Goal: Task Accomplishment & Management: Manage account settings

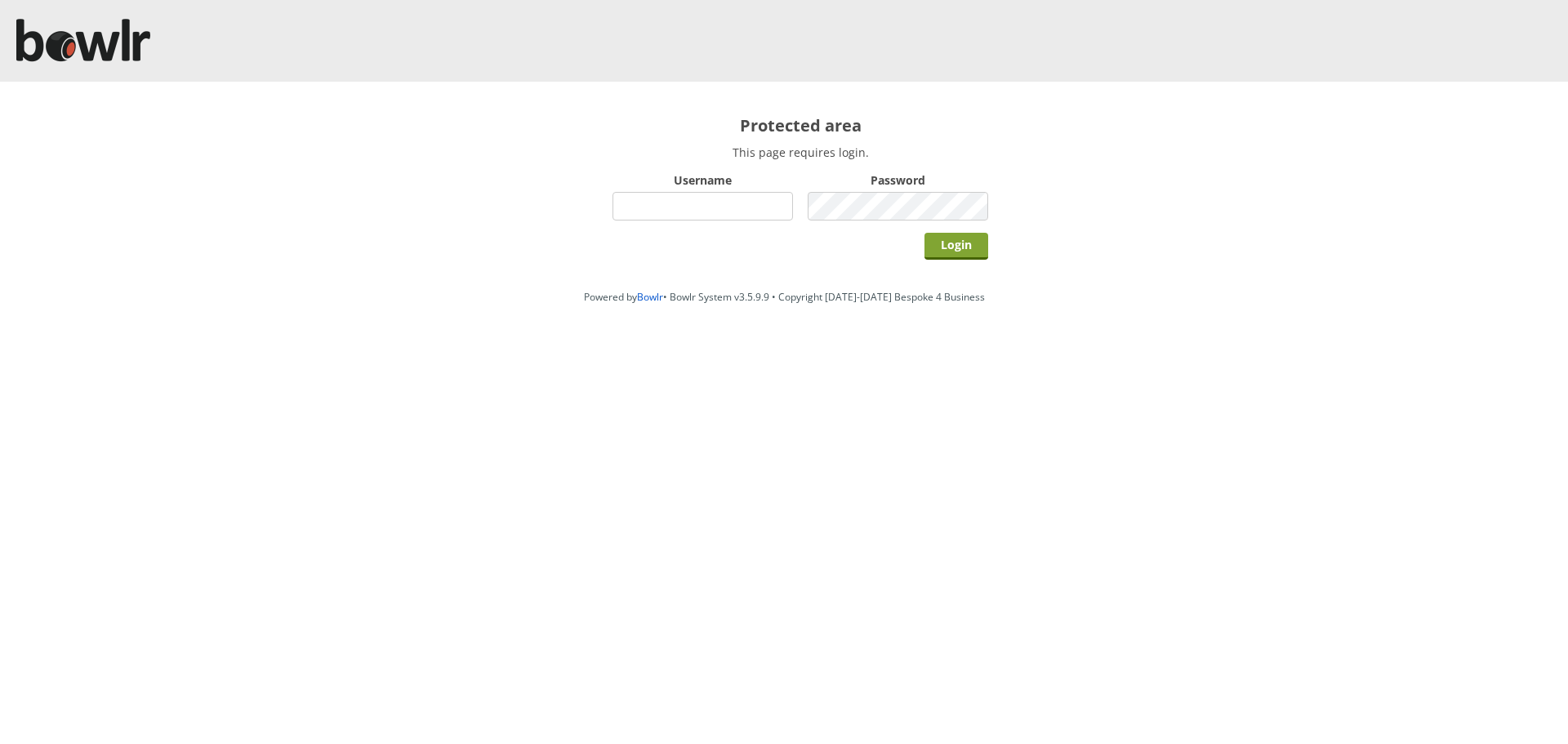
type input "hornseaindoorbowlsclub"
click at [930, 254] on input "Login" at bounding box center [957, 246] width 64 height 27
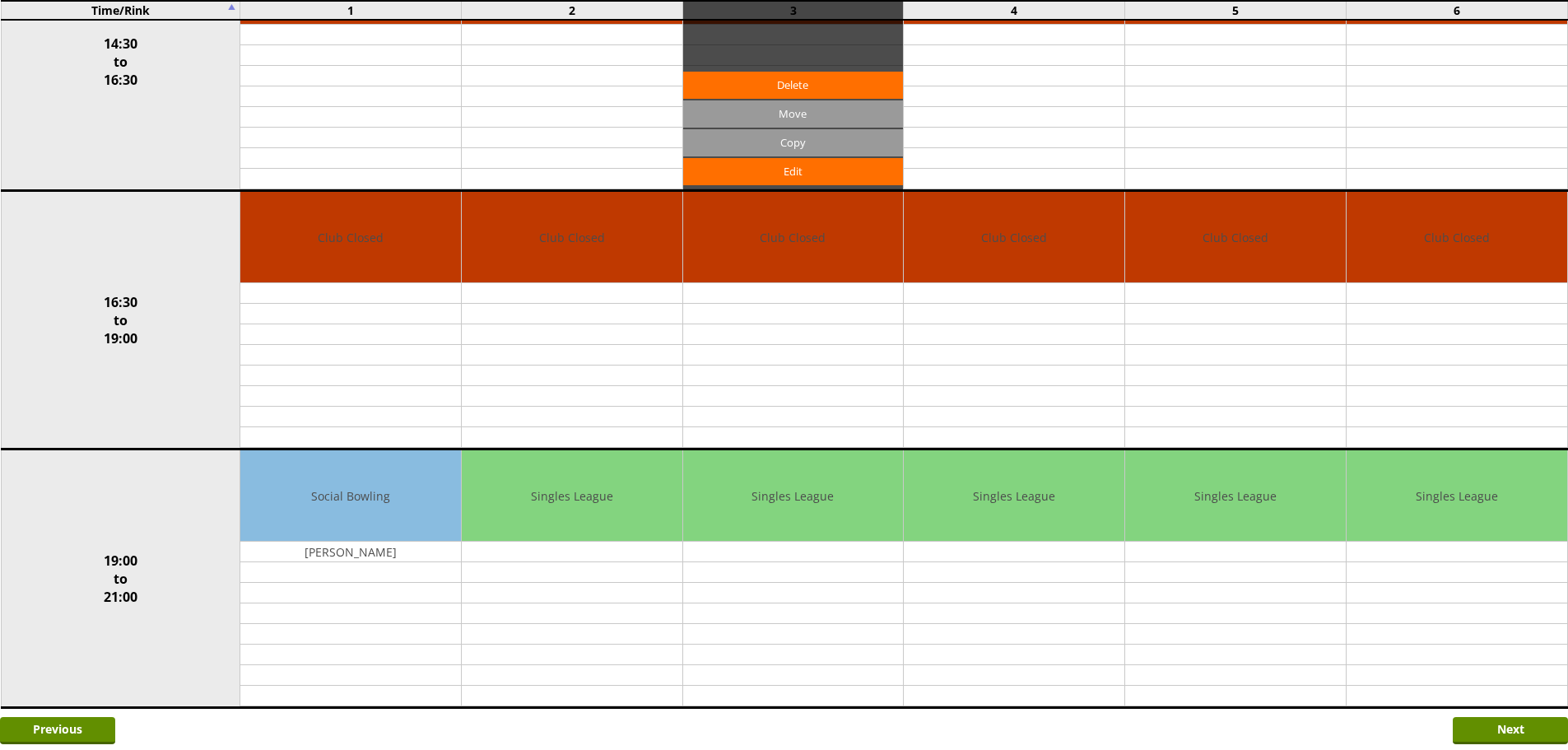
scroll to position [1179, 0]
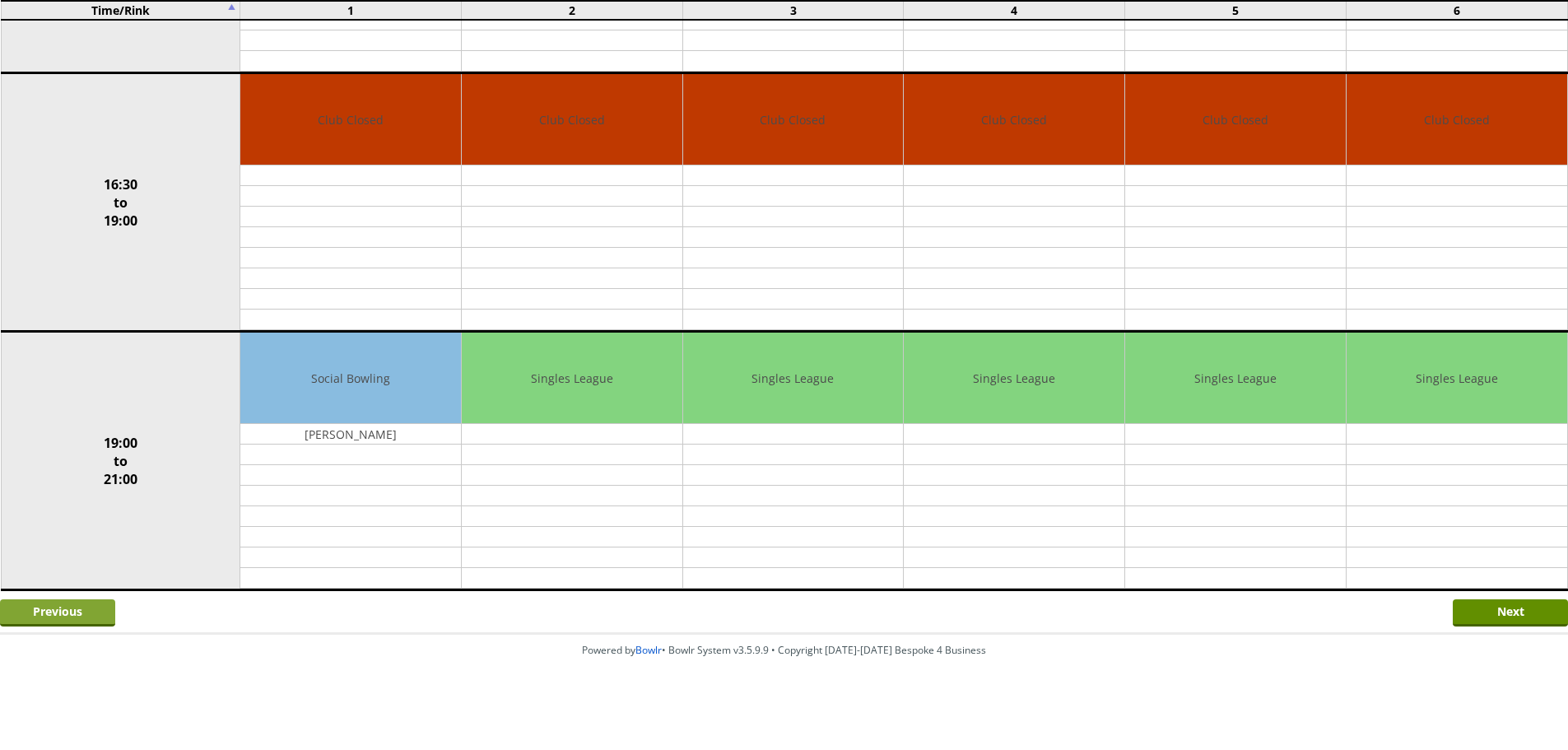
click at [83, 622] on input "Previous" at bounding box center [57, 613] width 115 height 28
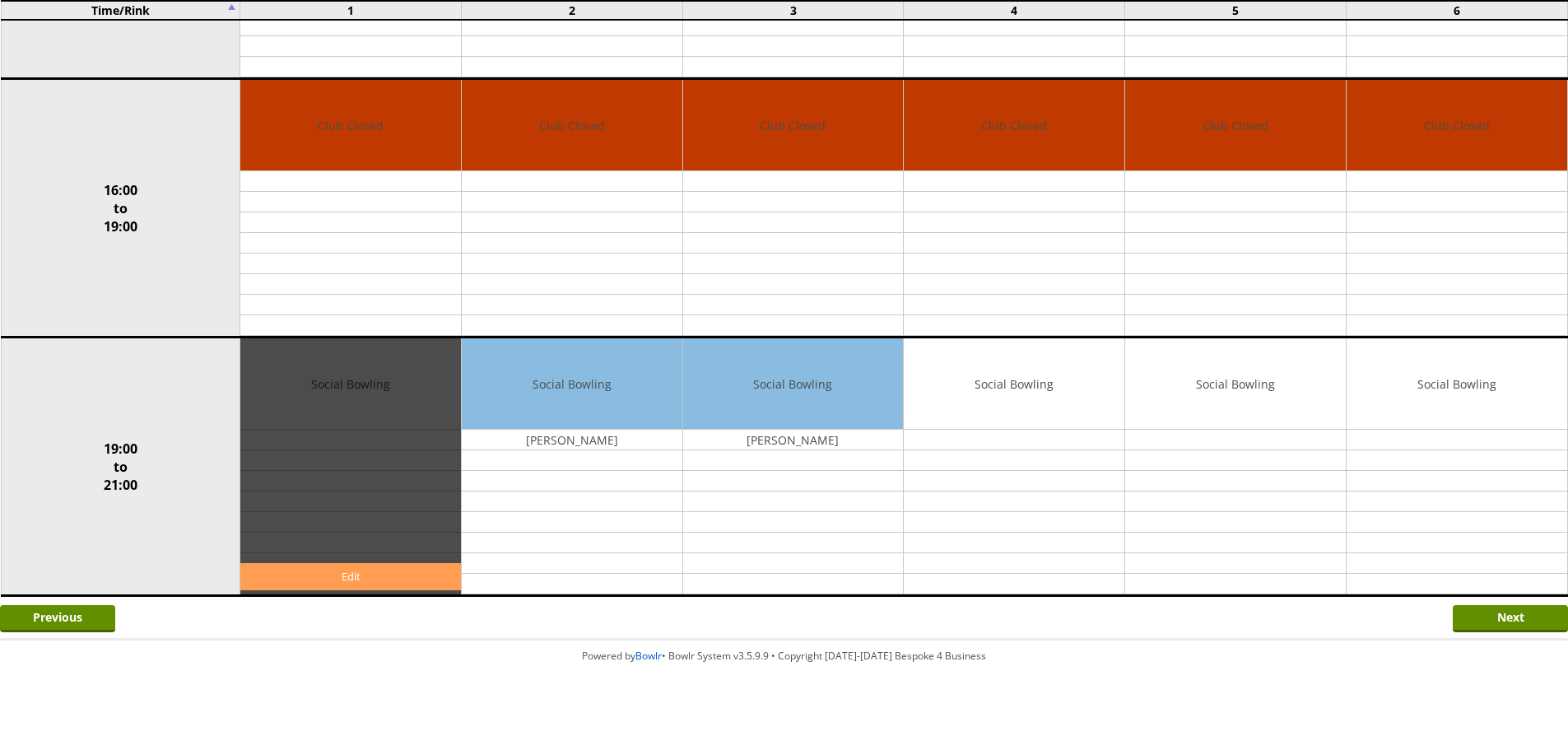
scroll to position [1179, 0]
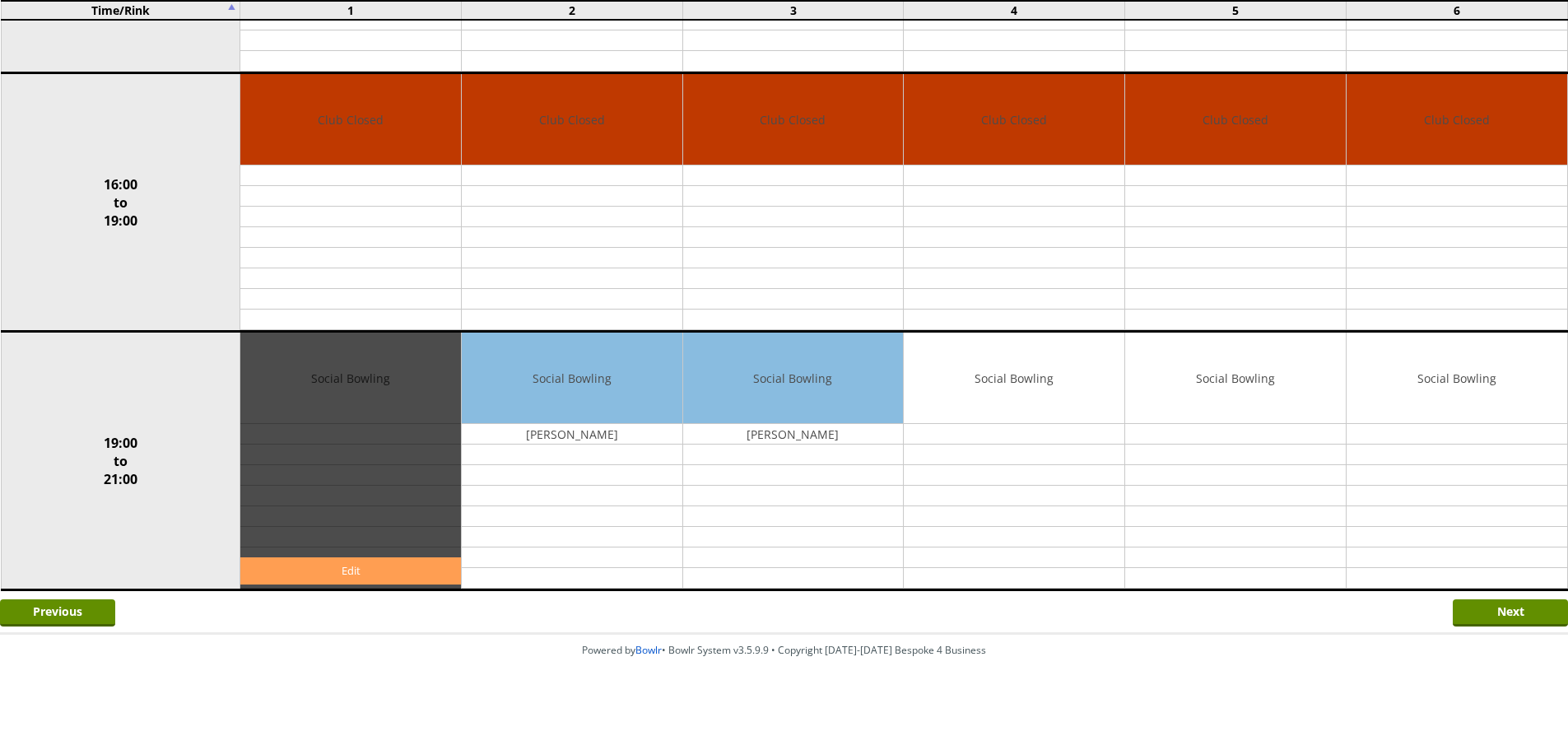
click at [310, 578] on link "Edit" at bounding box center [351, 570] width 220 height 28
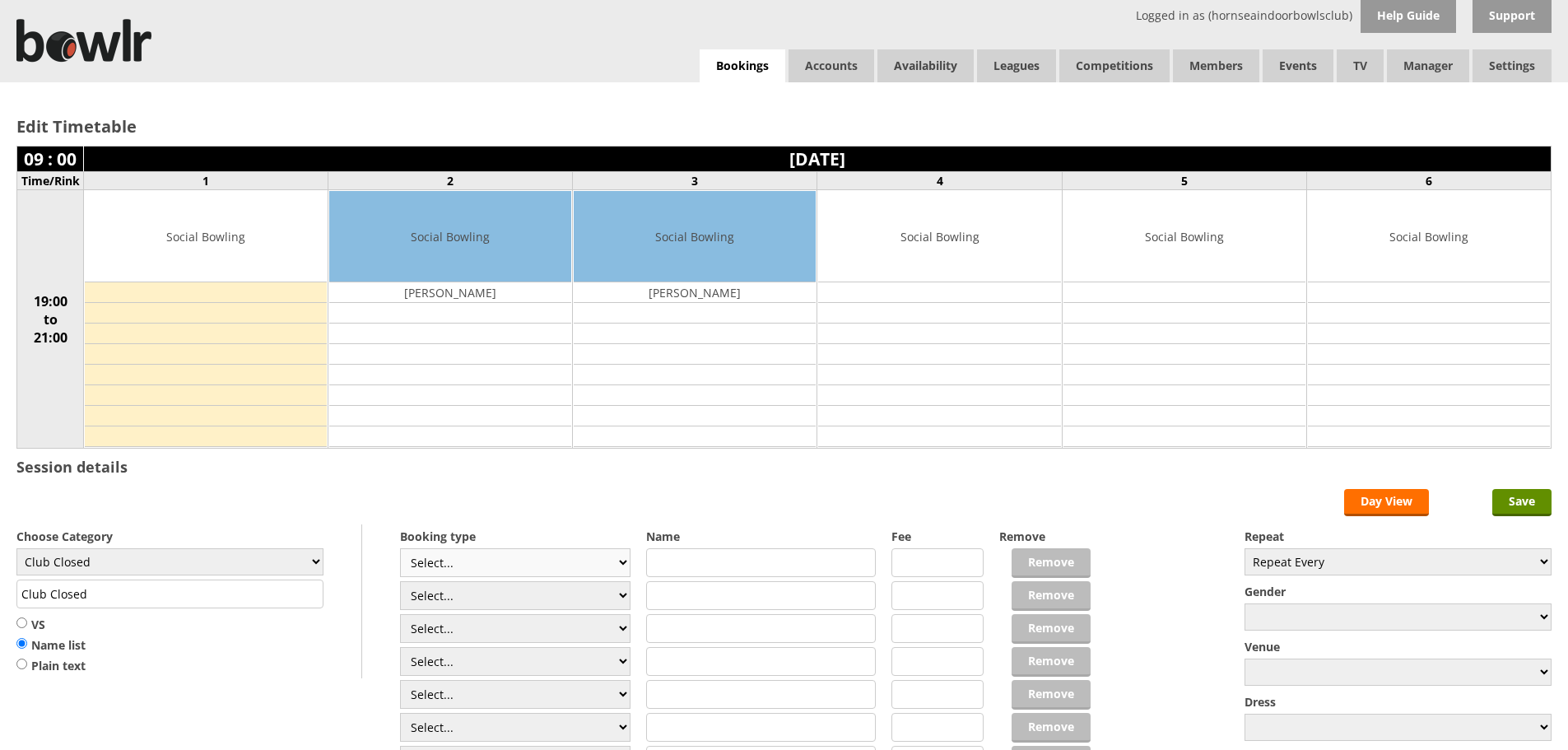
click at [417, 556] on select "Select... Club Competition (Member) Club Competition (Visitor) National (Member…" at bounding box center [515, 563] width 231 height 29
select select "1_54"
click at [400, 548] on select "Select... Club Competition (Member) Club Competition (Visitor) National (Member…" at bounding box center [515, 563] width 231 height 29
type input "3.0000"
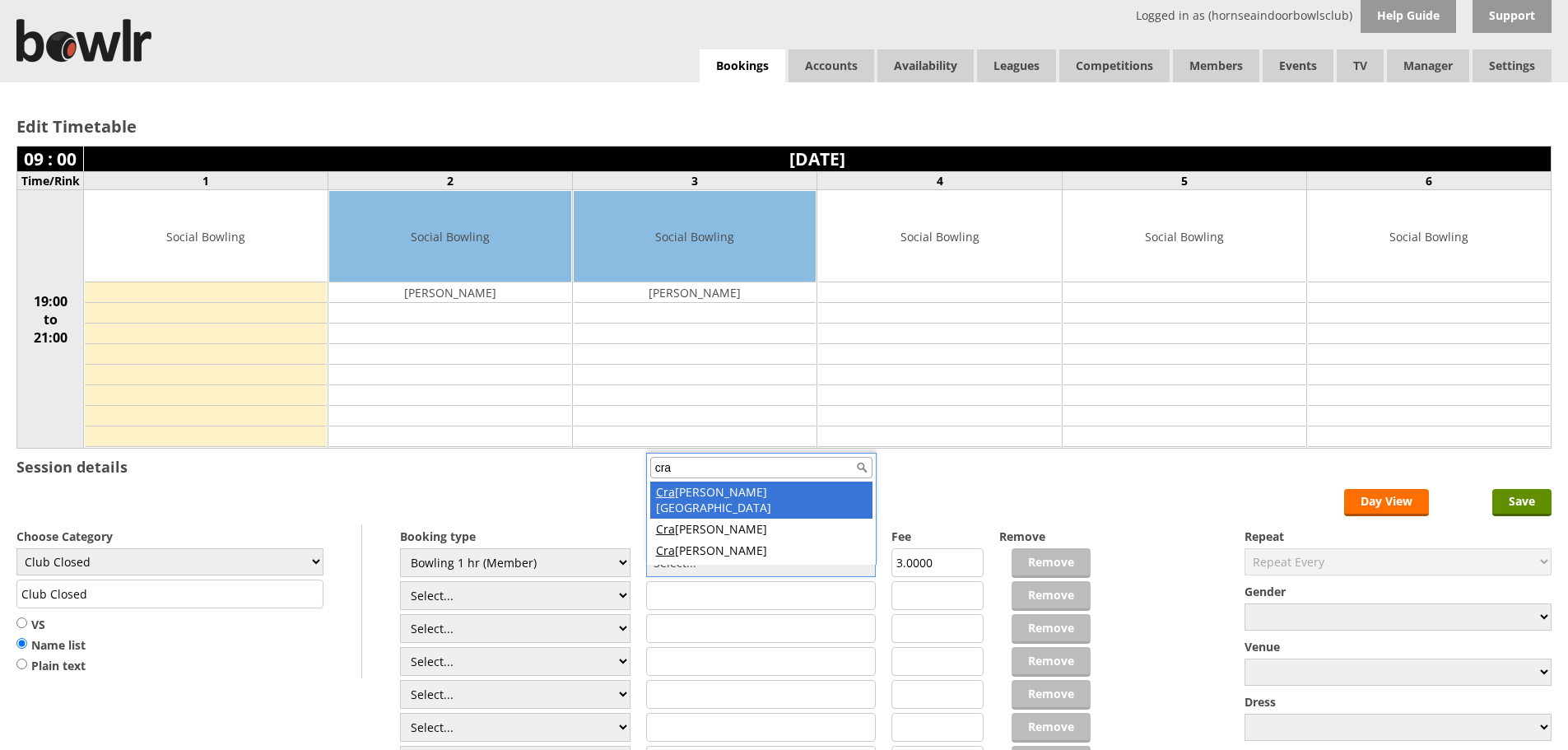
type input "cra"
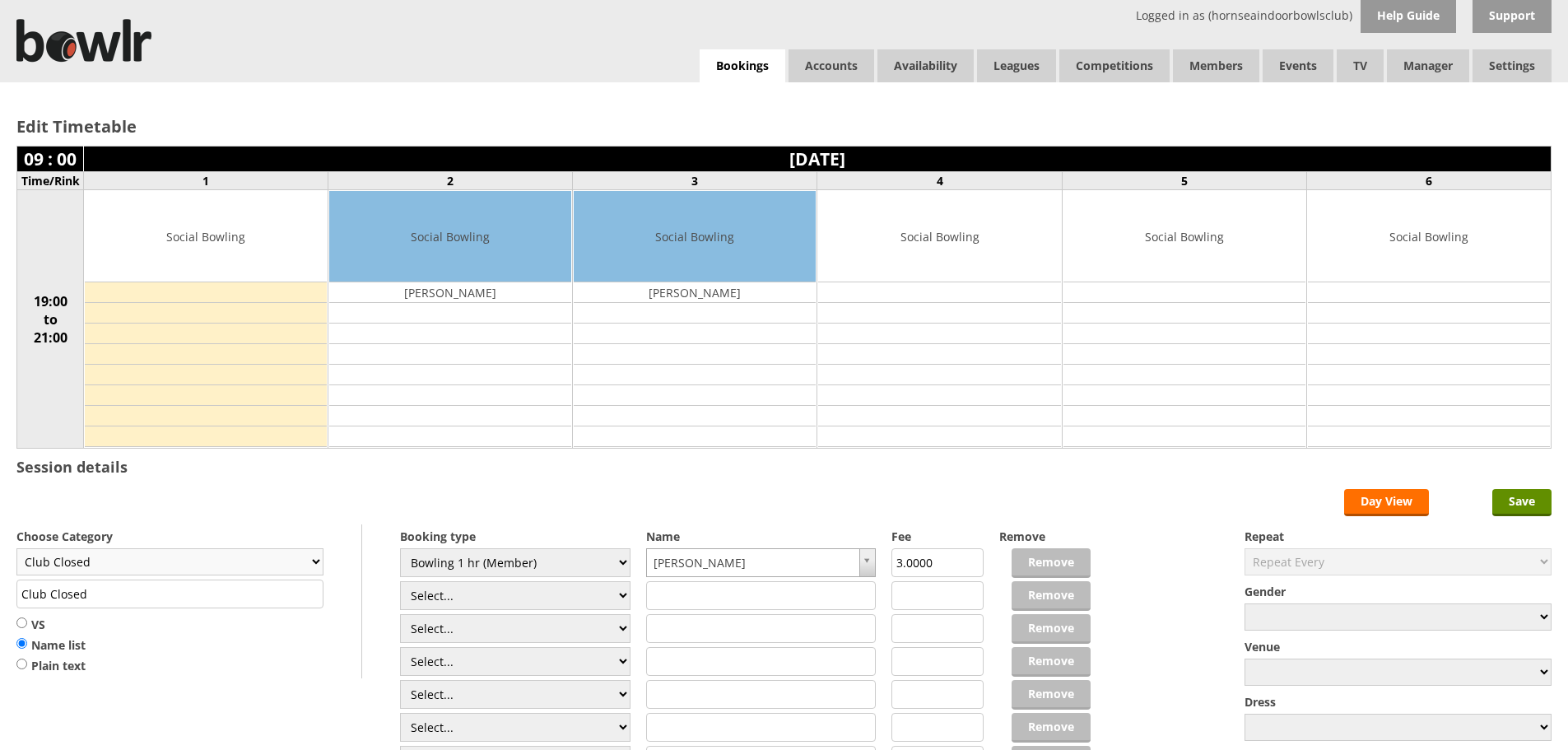
click at [247, 555] on select "Club Closed Singles League Triples League Pairs League Friendly Social Bowling …" at bounding box center [169, 562] width 307 height 28
select select "119"
click at [16, 548] on select "Club Closed Singles League Triples League Pairs League Friendly Social Bowling …" at bounding box center [169, 562] width 307 height 28
type input "Social Bowling"
click at [1520, 491] on input "Save" at bounding box center [1521, 503] width 59 height 28
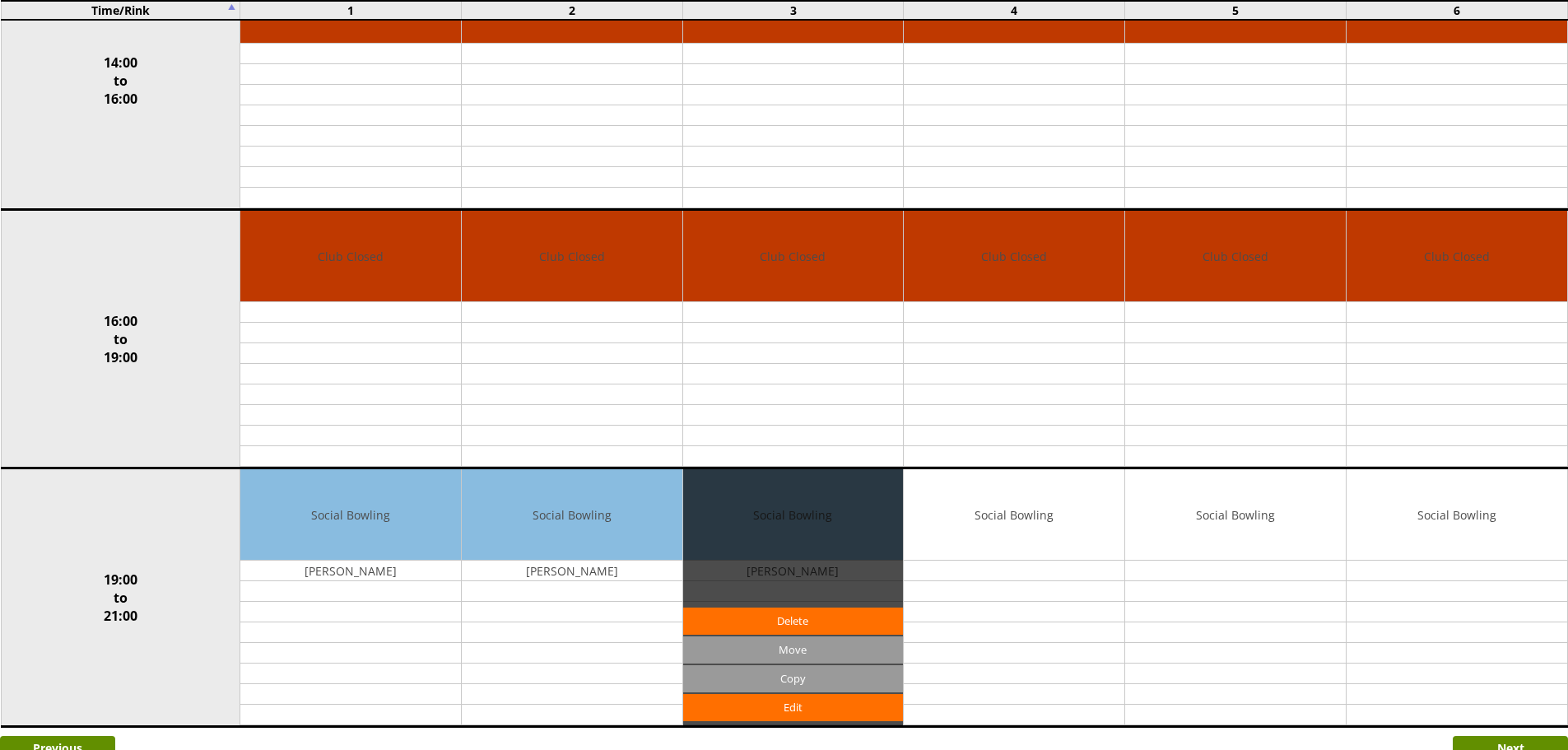
scroll to position [1070, 0]
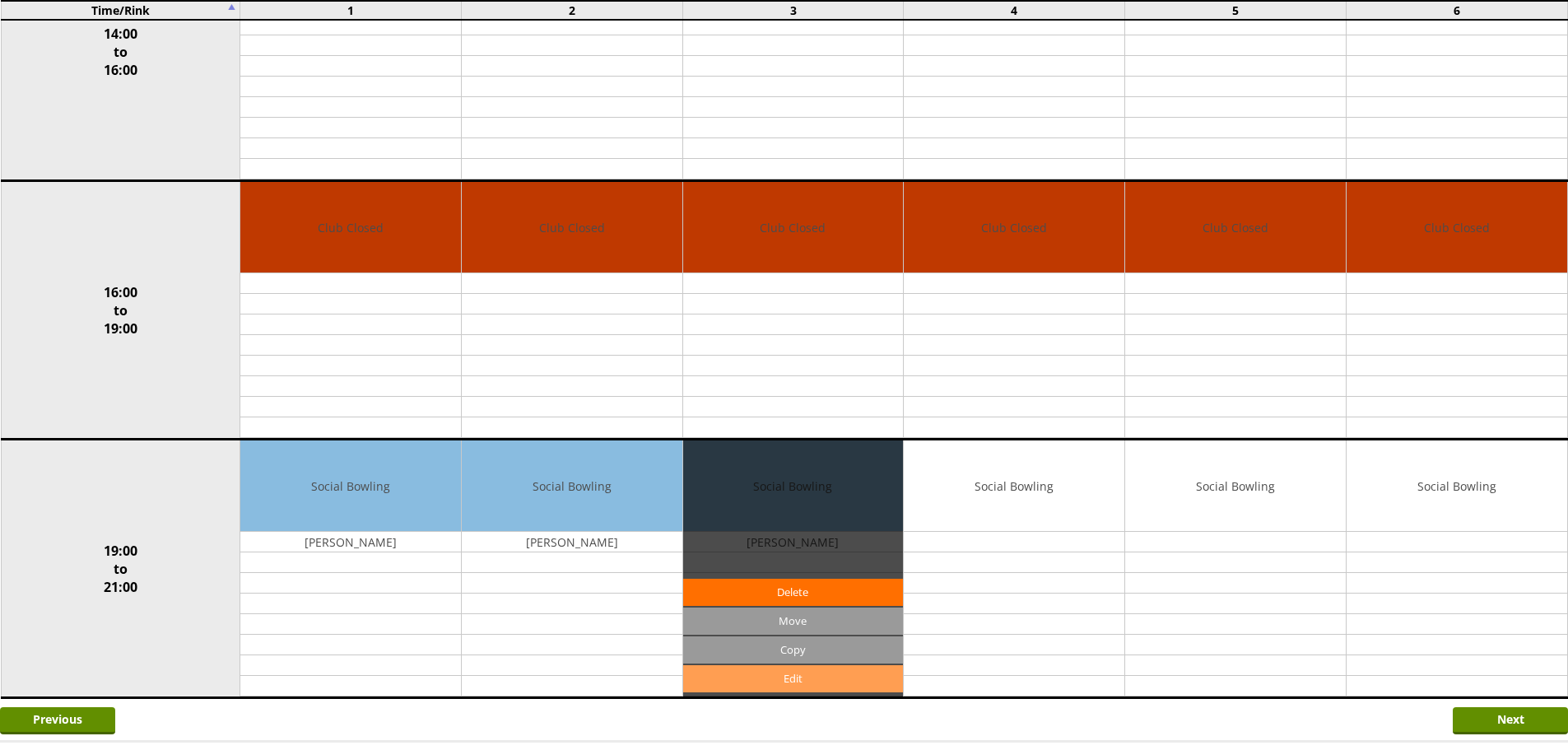
click at [804, 686] on link "Edit" at bounding box center [794, 679] width 220 height 28
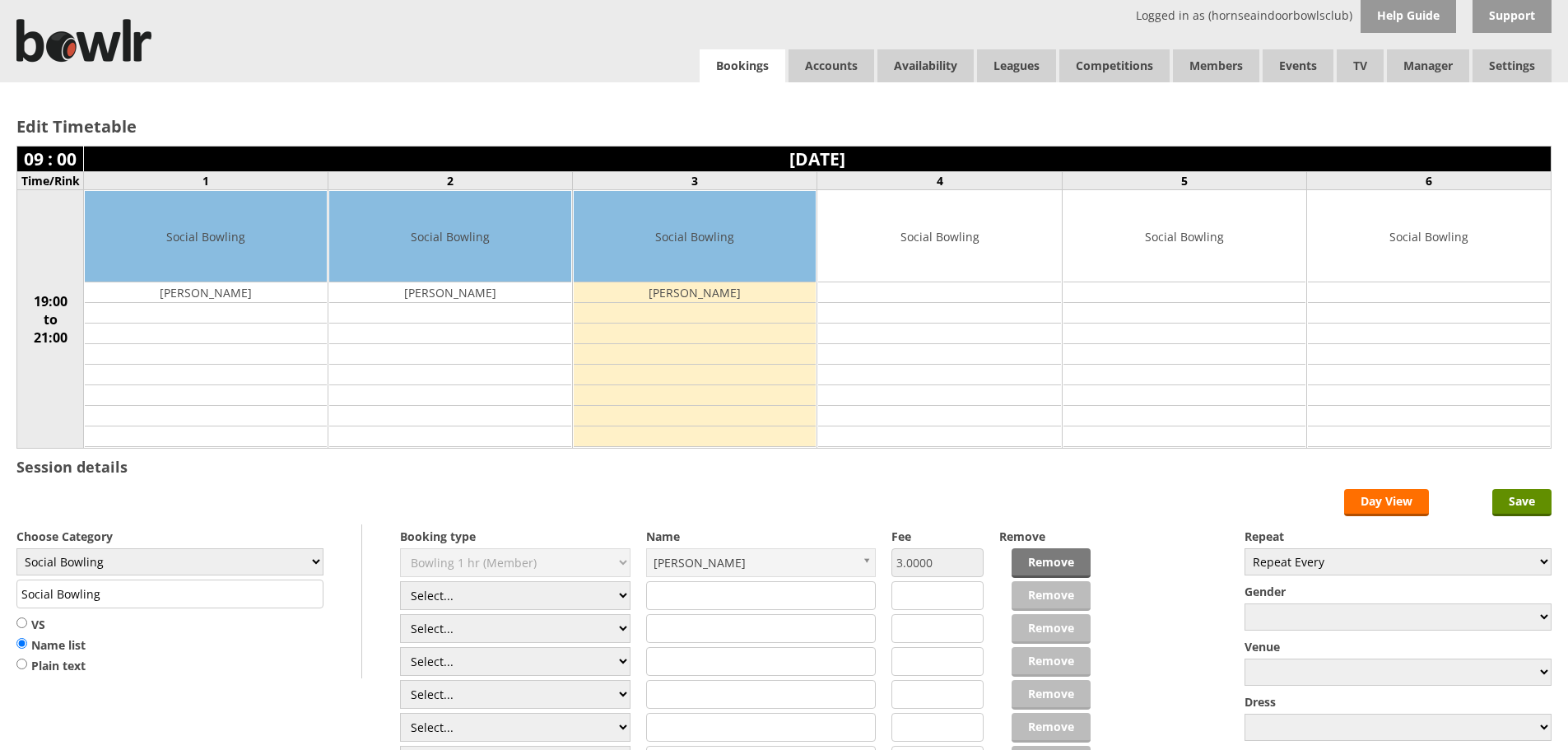
click at [743, 52] on link "Bookings" at bounding box center [742, 67] width 86 height 34
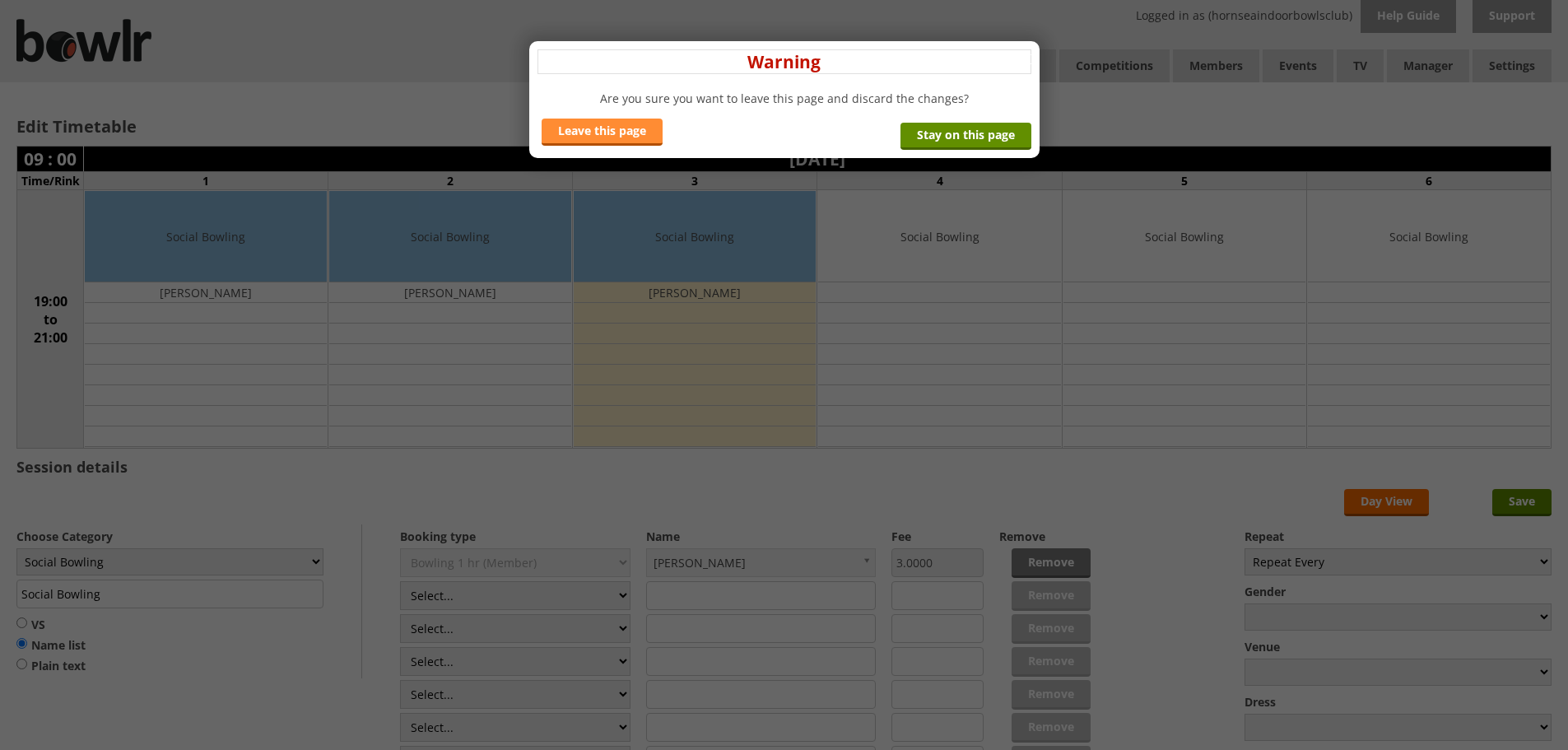
click at [618, 129] on link "Leave this page" at bounding box center [602, 132] width 121 height 28
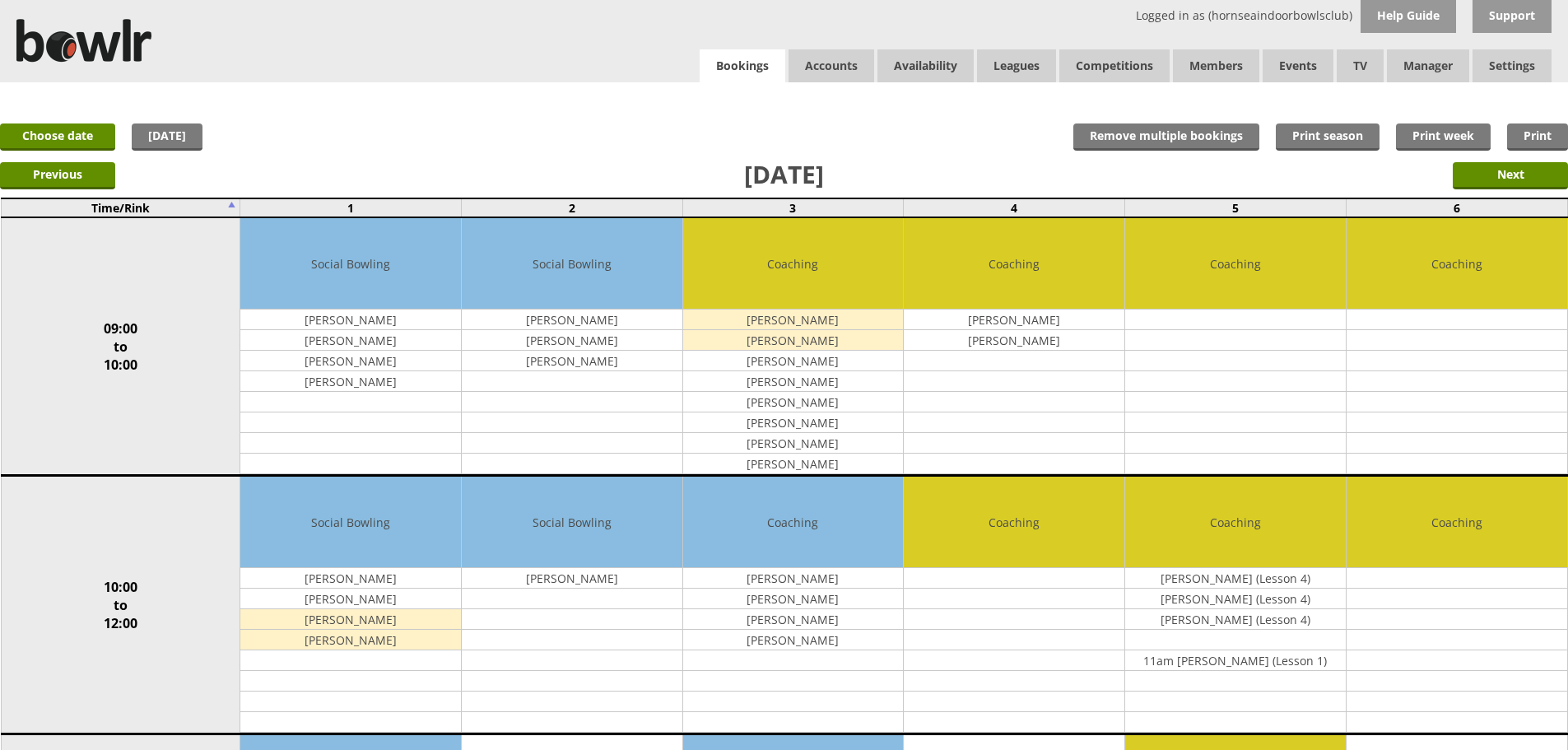
click at [732, 58] on link "Bookings" at bounding box center [742, 67] width 86 height 34
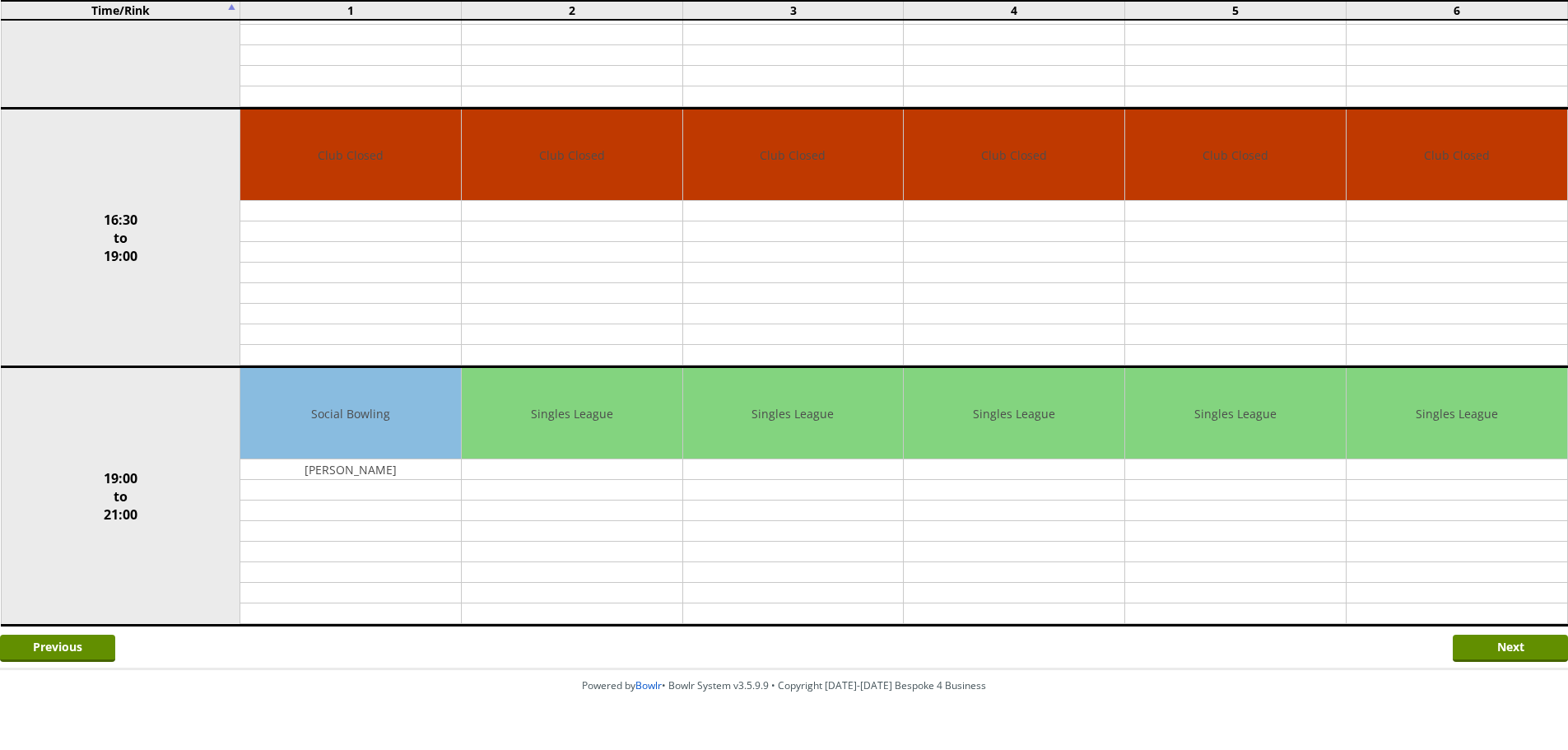
scroll to position [1153, 0]
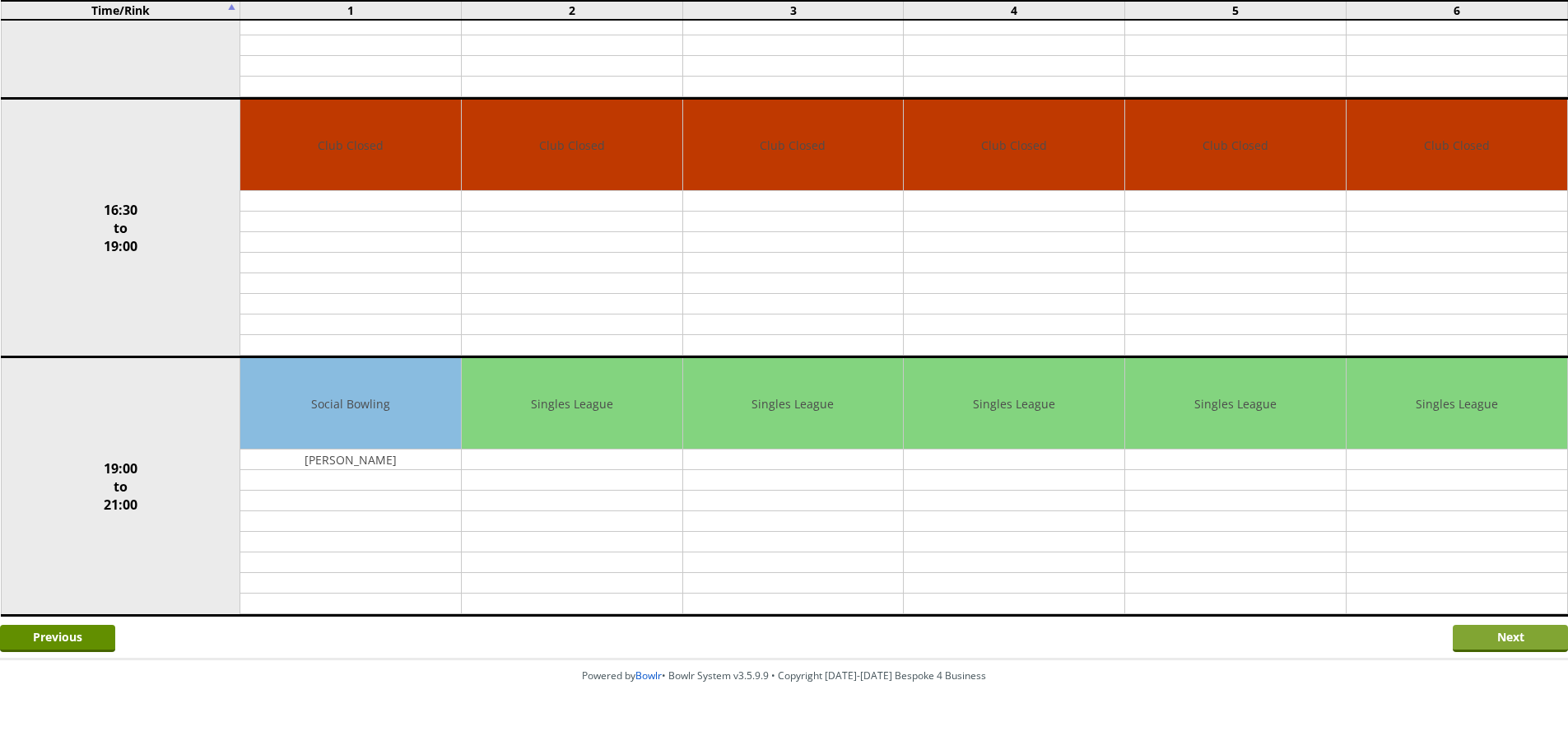
click at [1513, 644] on input "Next" at bounding box center [1510, 638] width 115 height 28
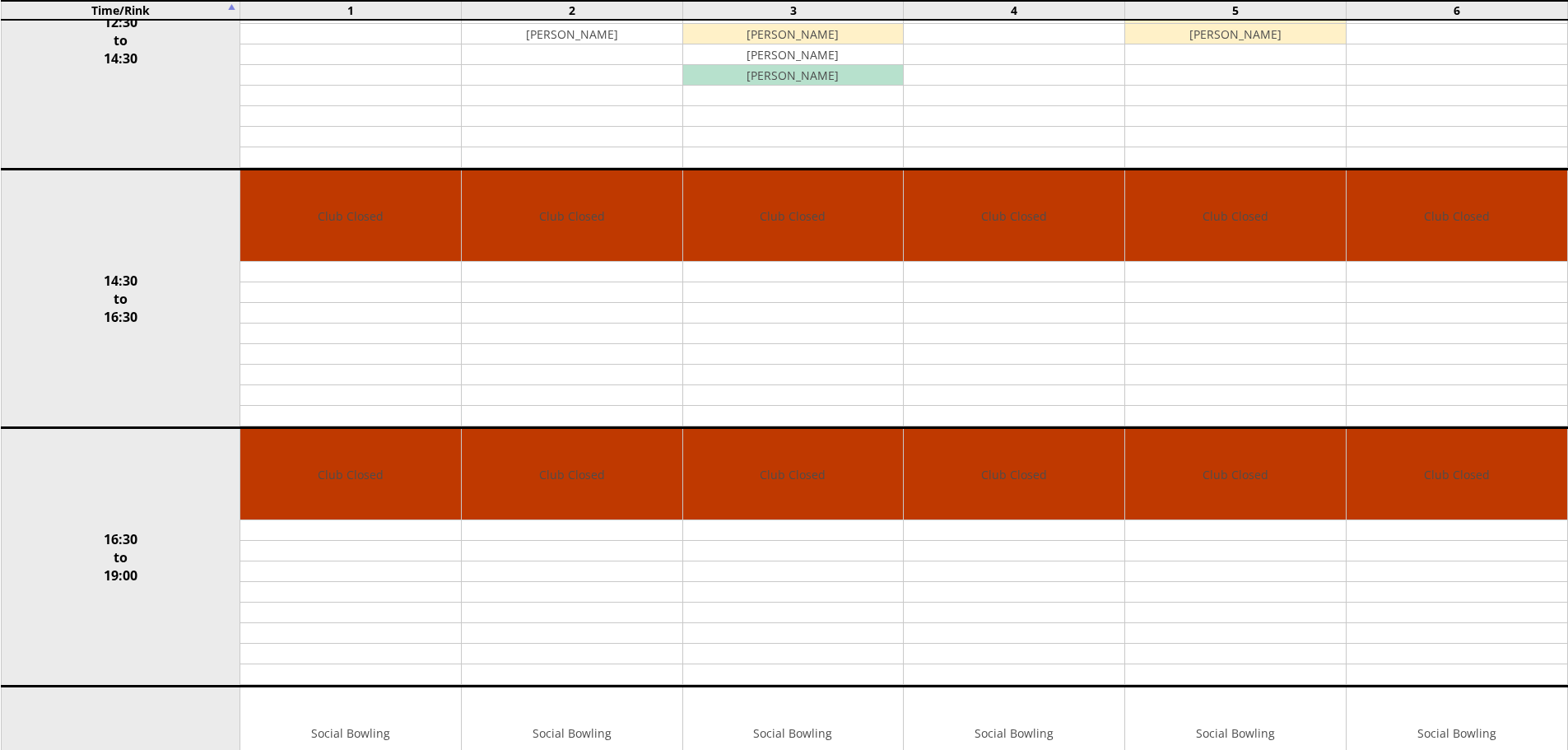
scroll to position [1179, 0]
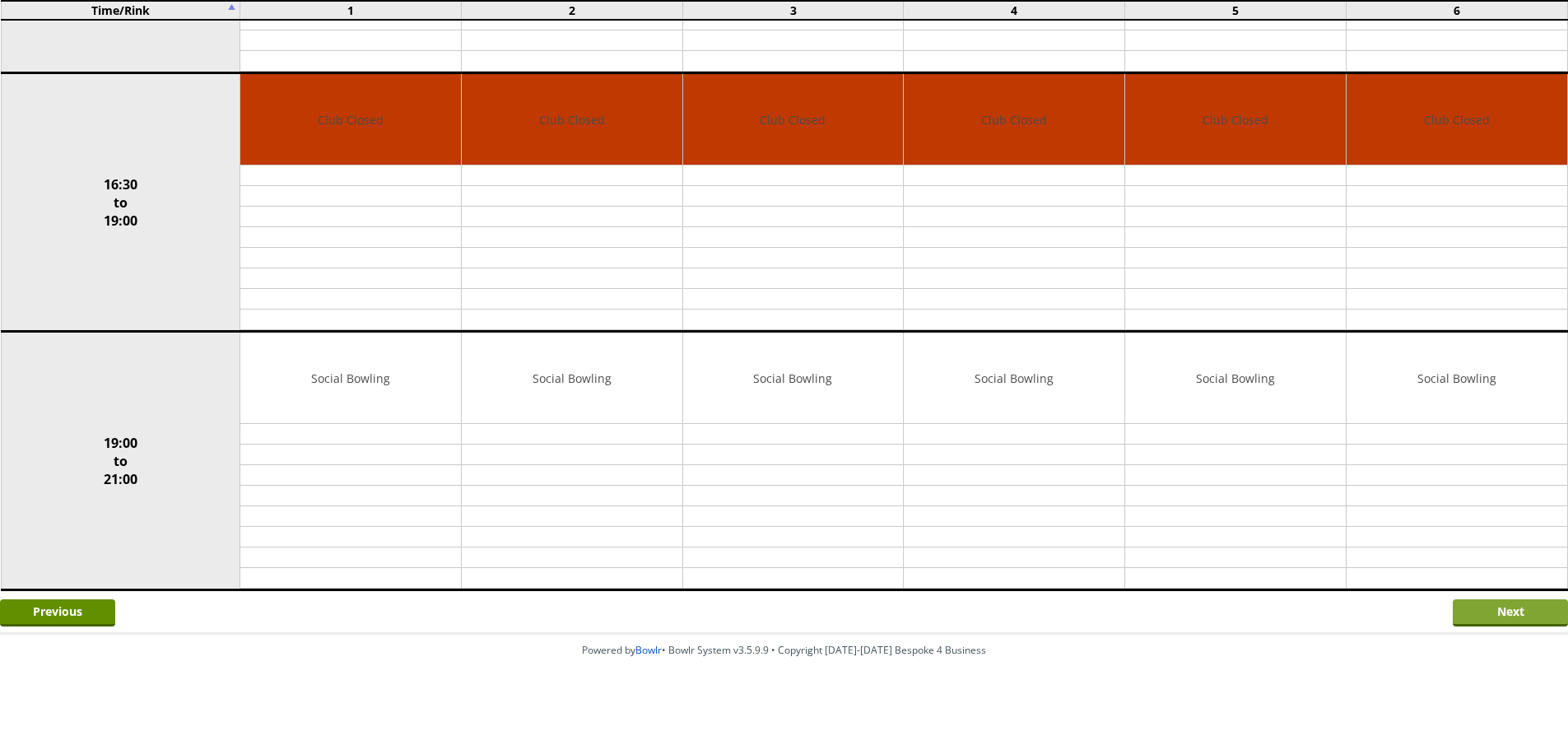
click at [1474, 619] on input "Next" at bounding box center [1510, 613] width 115 height 28
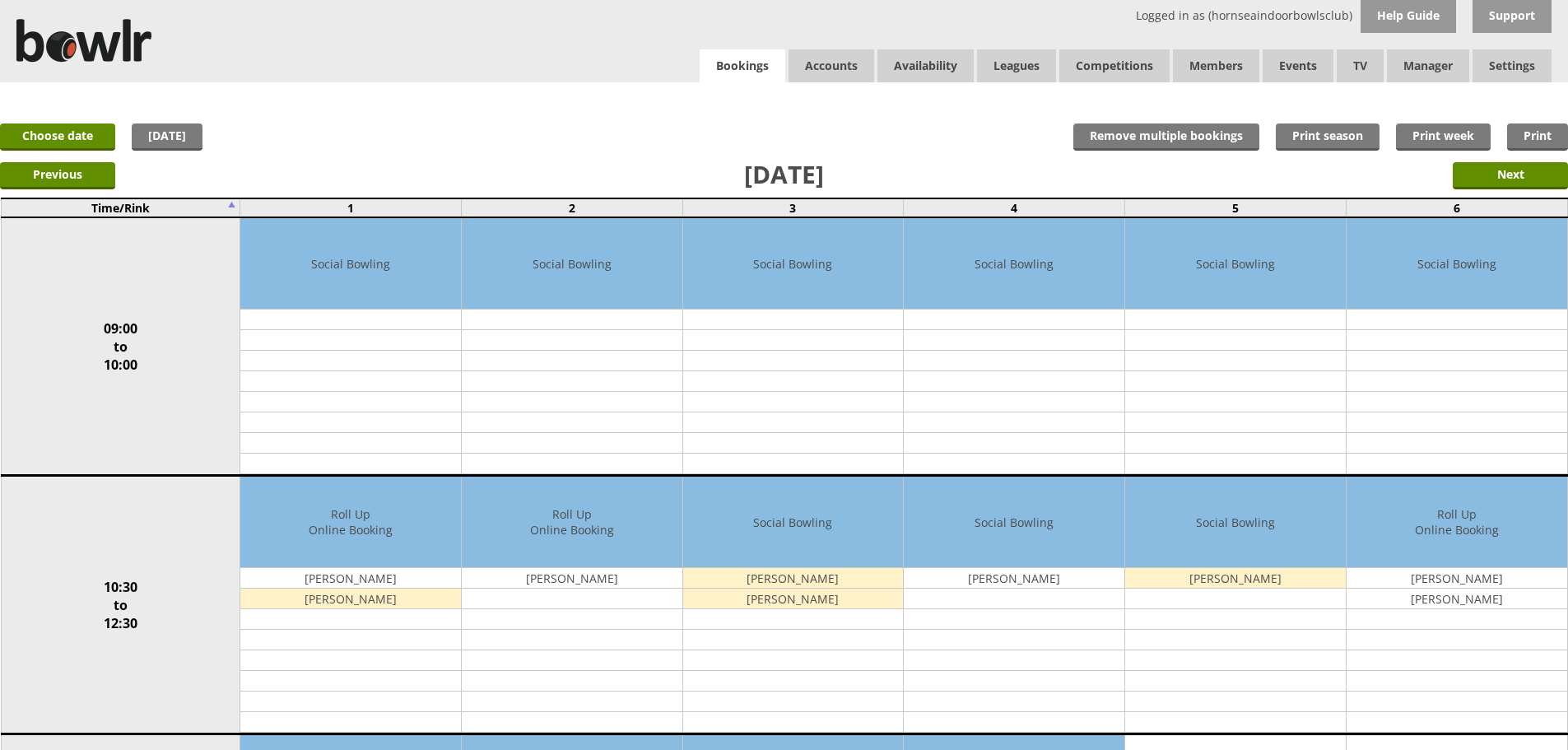
click at [757, 77] on link "Bookings" at bounding box center [742, 67] width 86 height 34
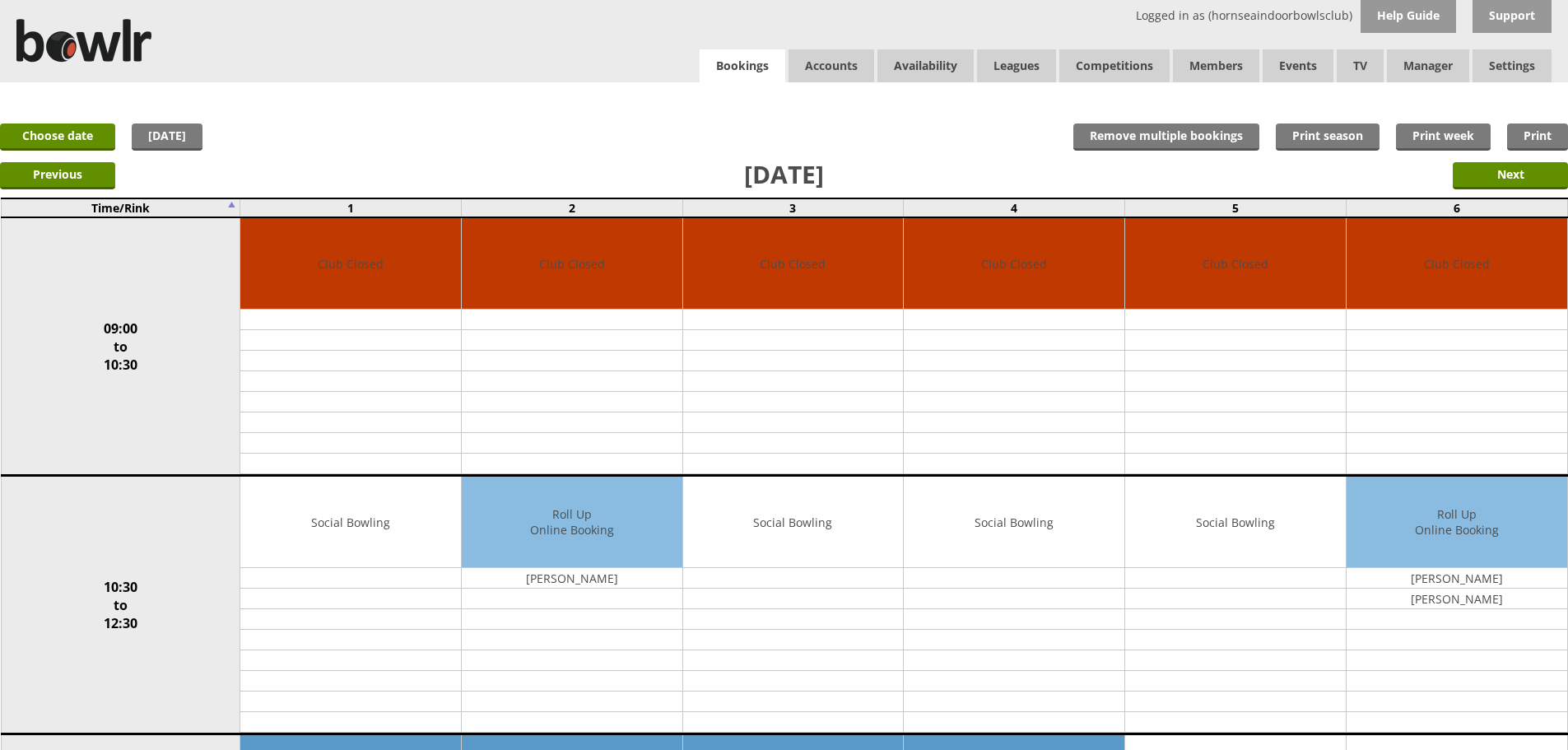
click at [729, 69] on link "Bookings" at bounding box center [742, 67] width 86 height 34
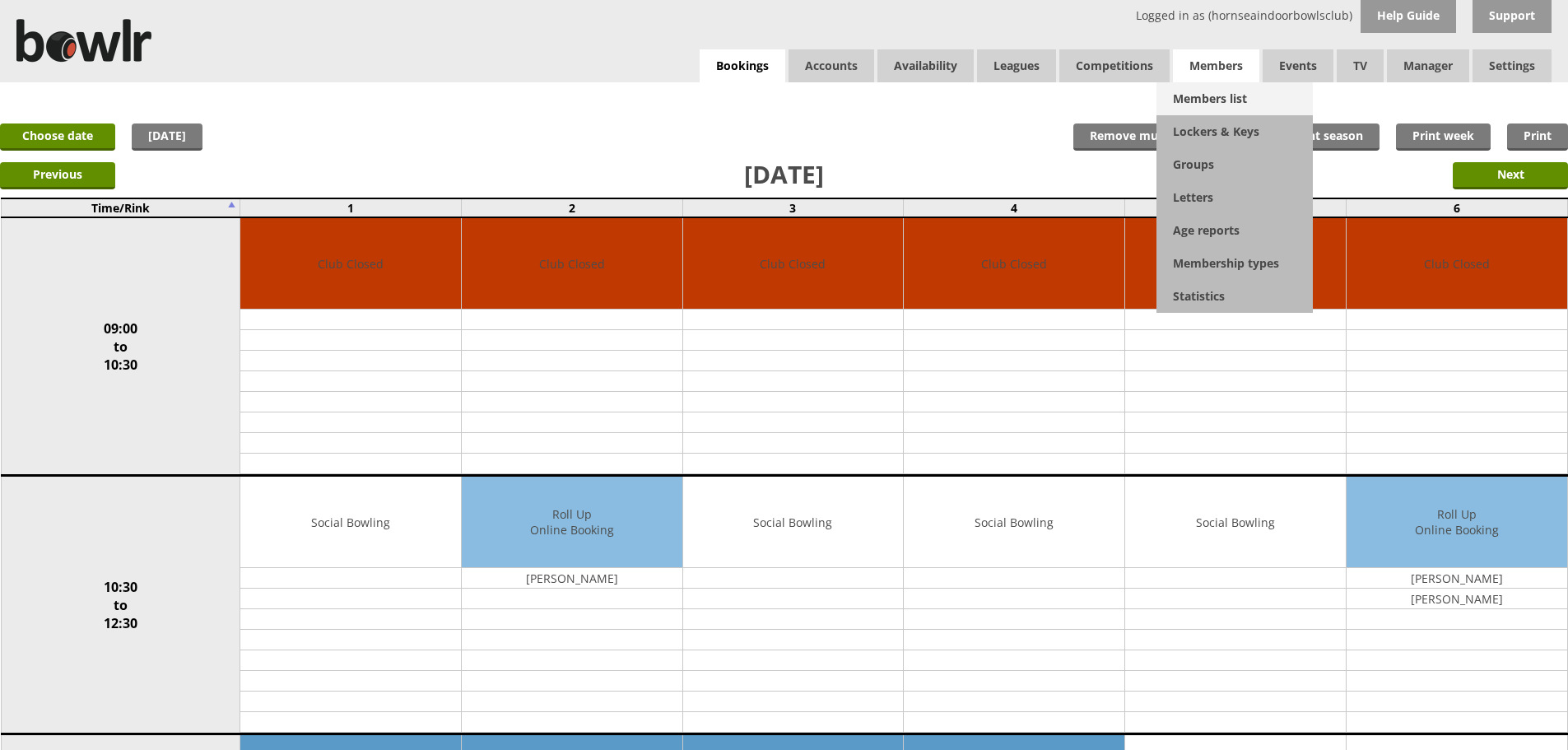
click at [1214, 90] on link "Members list" at bounding box center [1234, 99] width 157 height 33
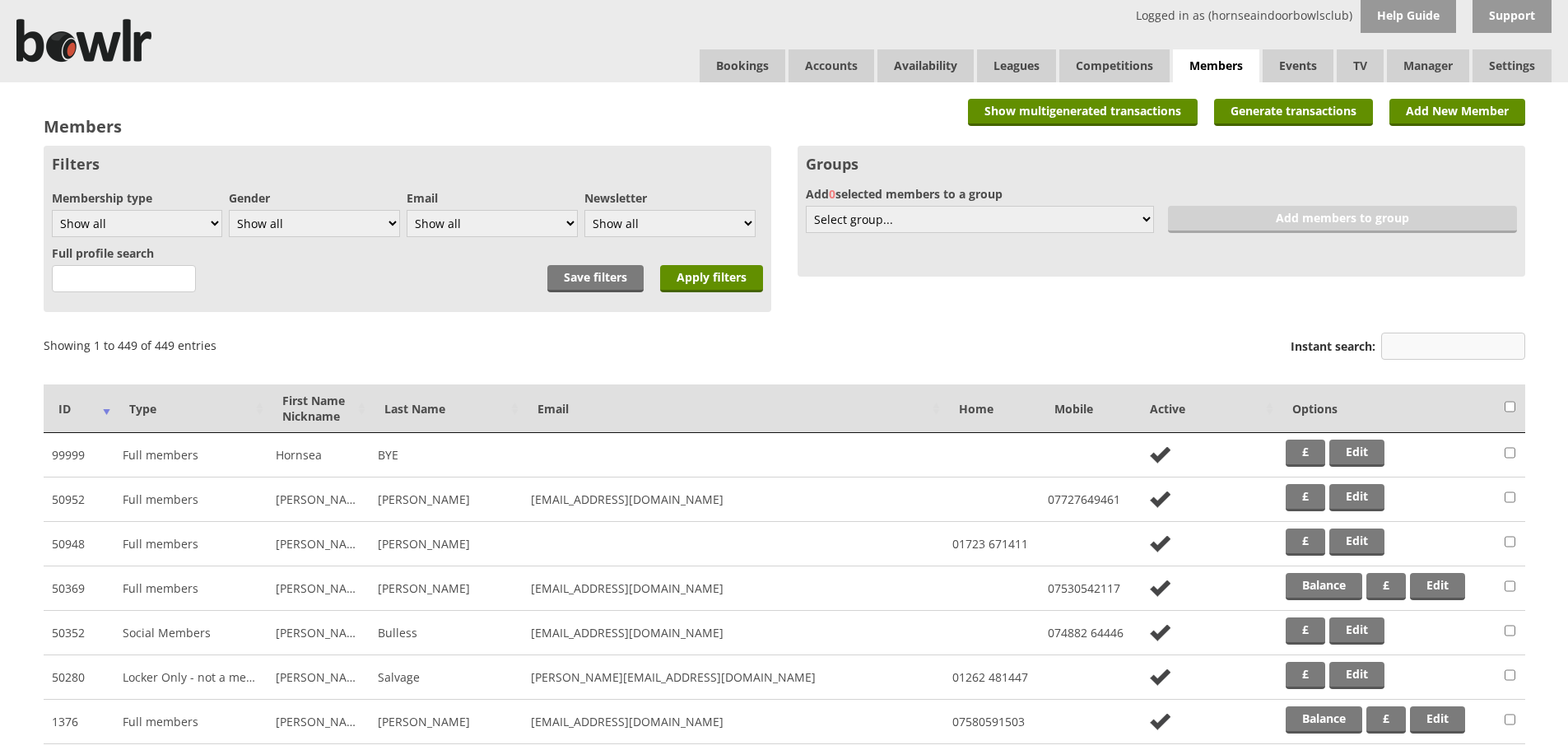
click at [1446, 340] on input "Instant search:" at bounding box center [1454, 346] width 144 height 28
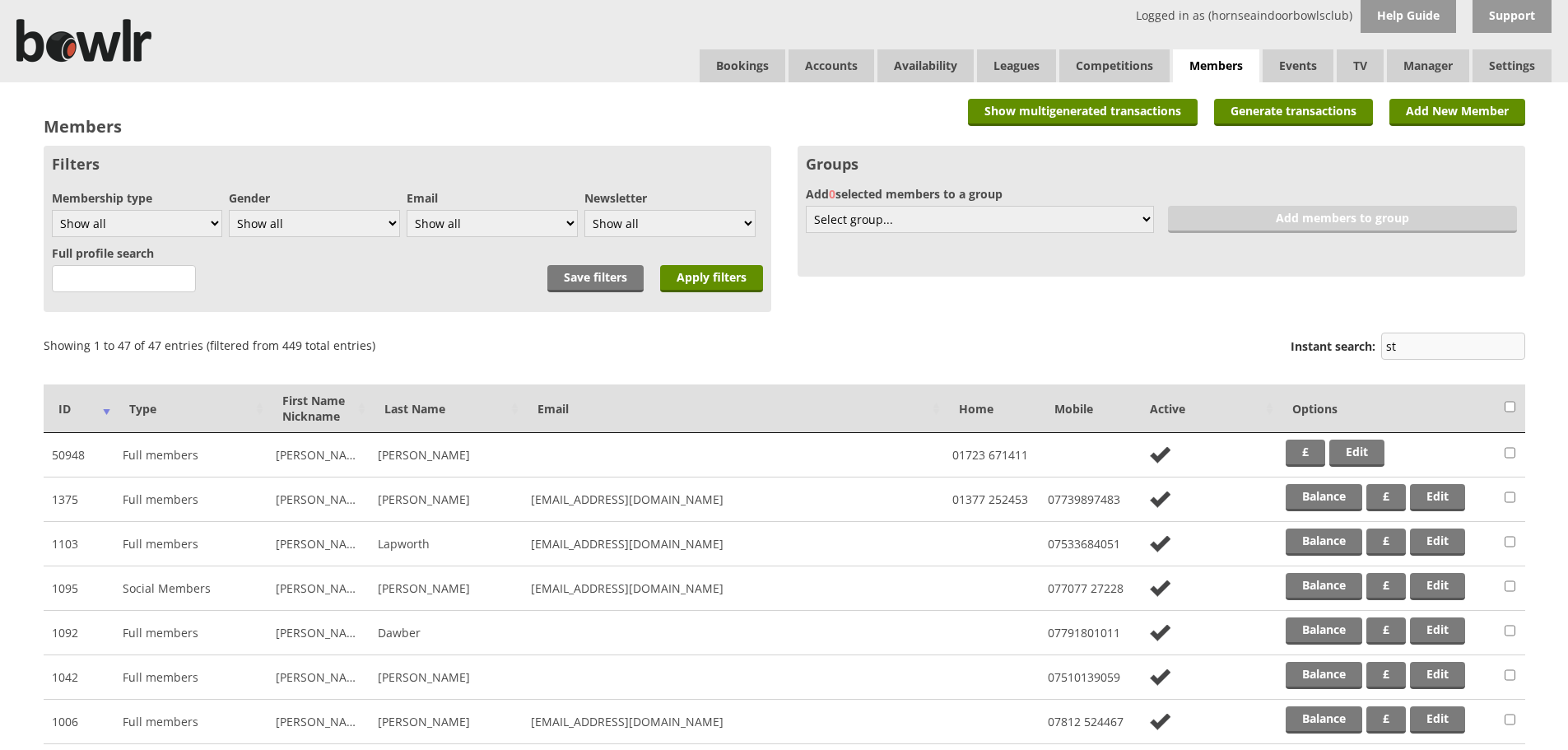
type input "s"
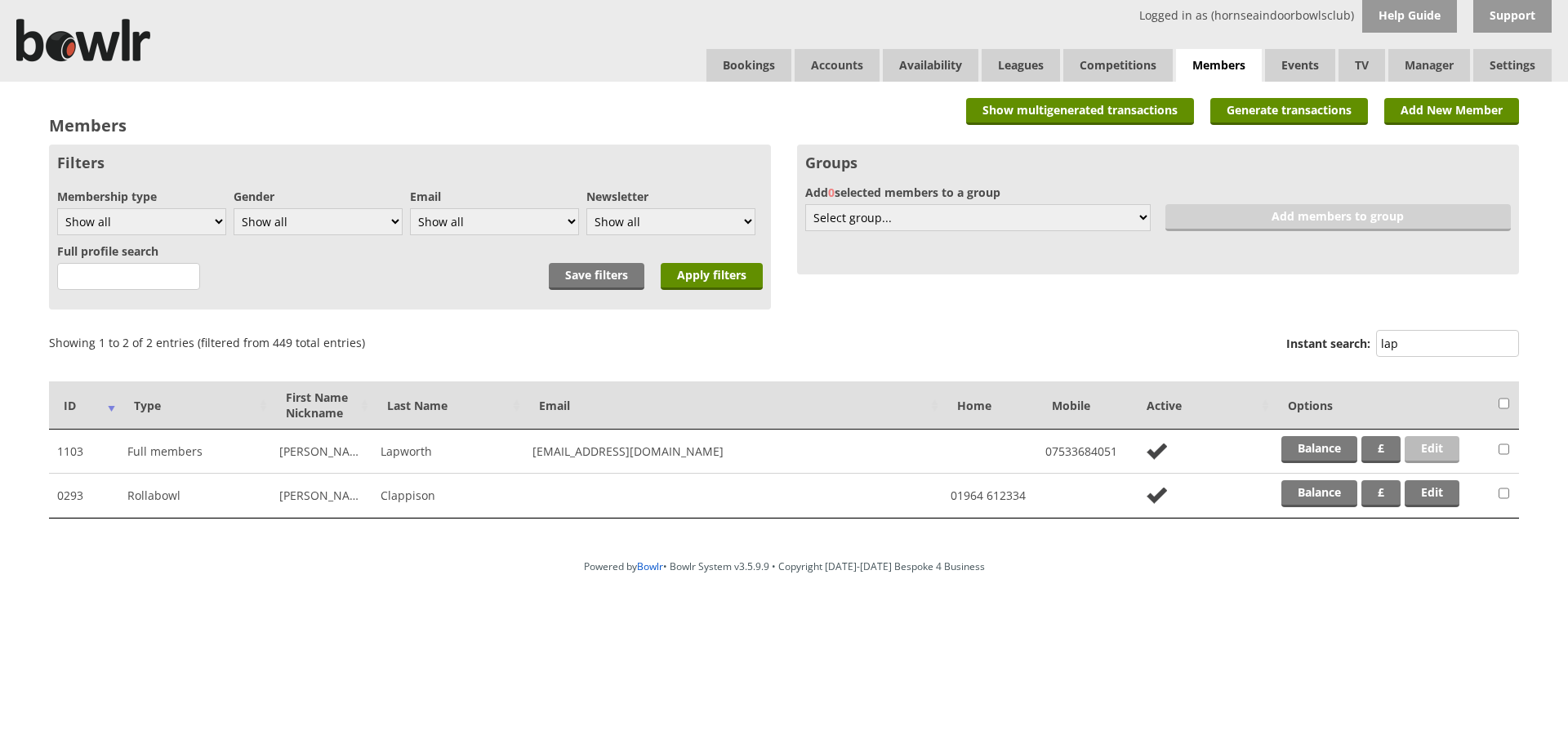
type input "lap"
click at [1420, 449] on link "Edit" at bounding box center [1432, 450] width 55 height 27
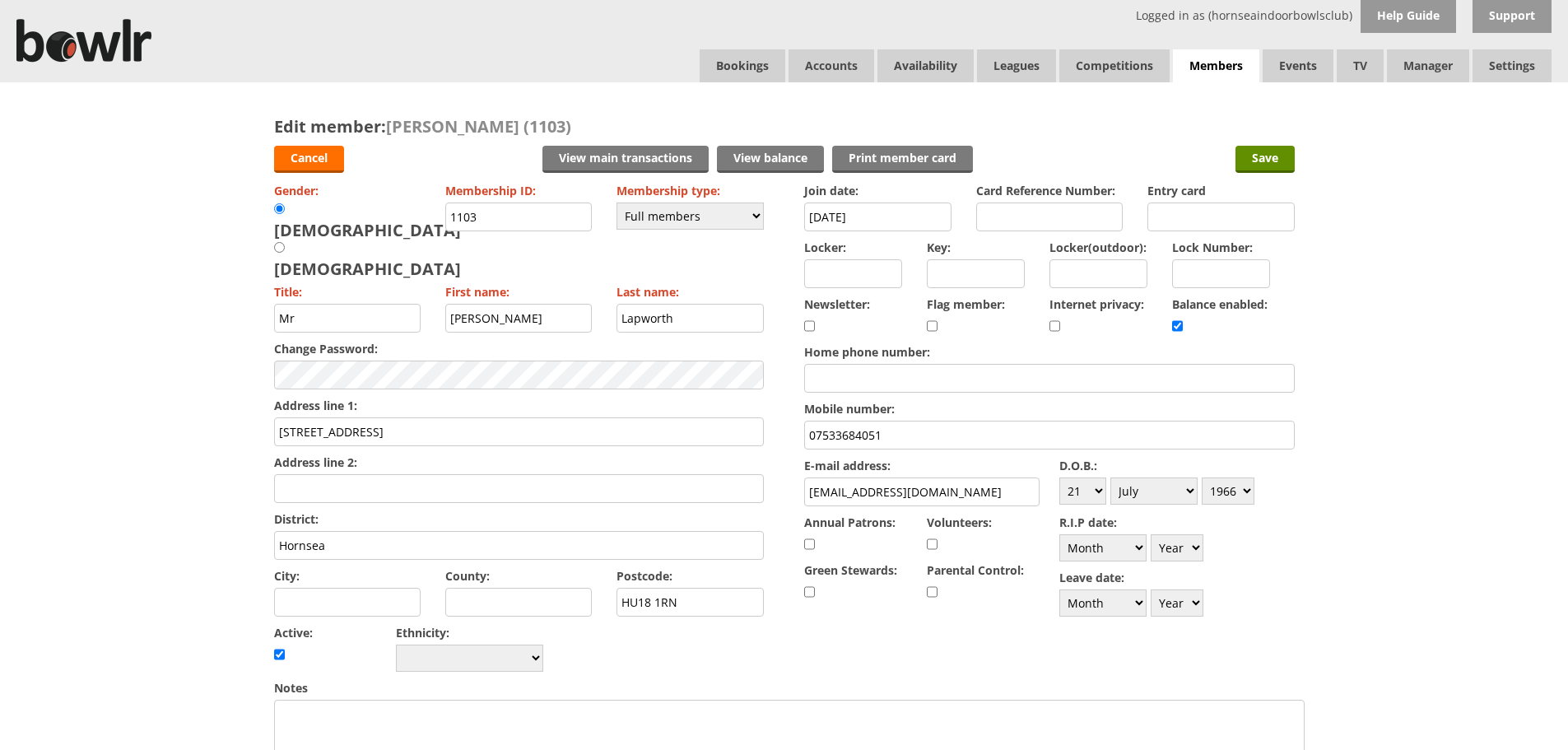
click at [487, 214] on input "1103" at bounding box center [519, 217] width 147 height 29
type input "1107"
click at [1265, 163] on input "Save" at bounding box center [1265, 159] width 59 height 28
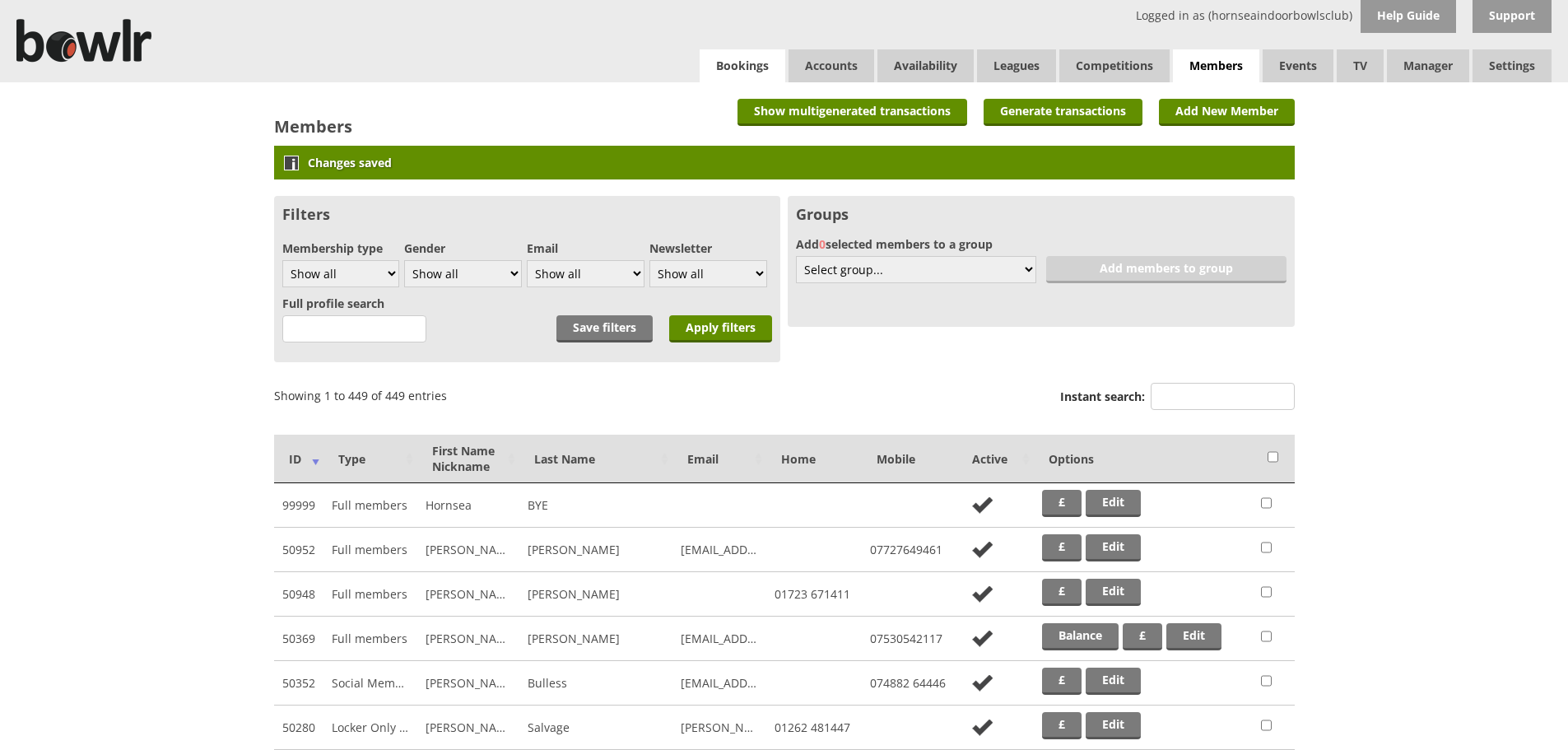
click at [745, 70] on link "Bookings" at bounding box center [742, 66] width 86 height 33
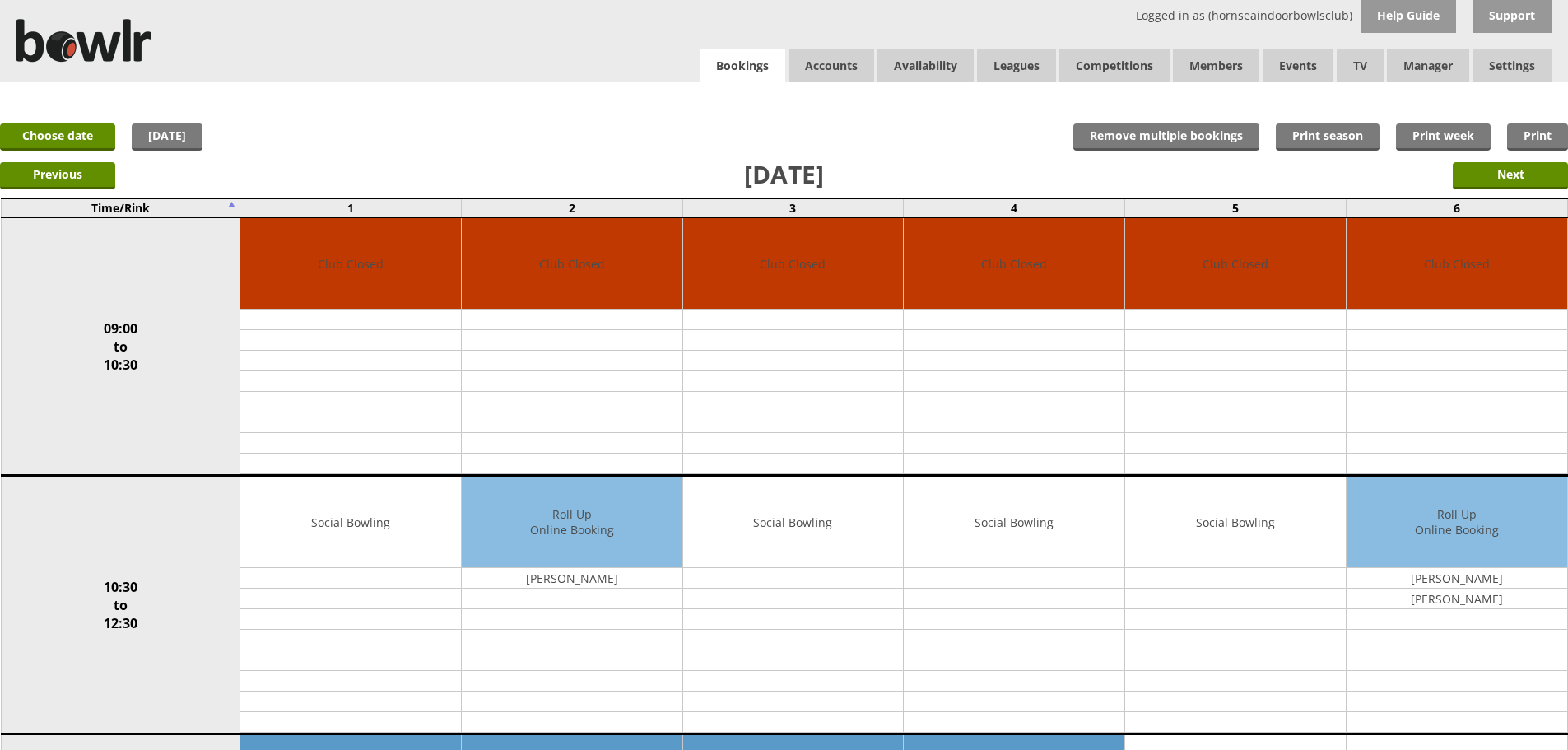
click at [760, 75] on link "Bookings" at bounding box center [742, 67] width 86 height 34
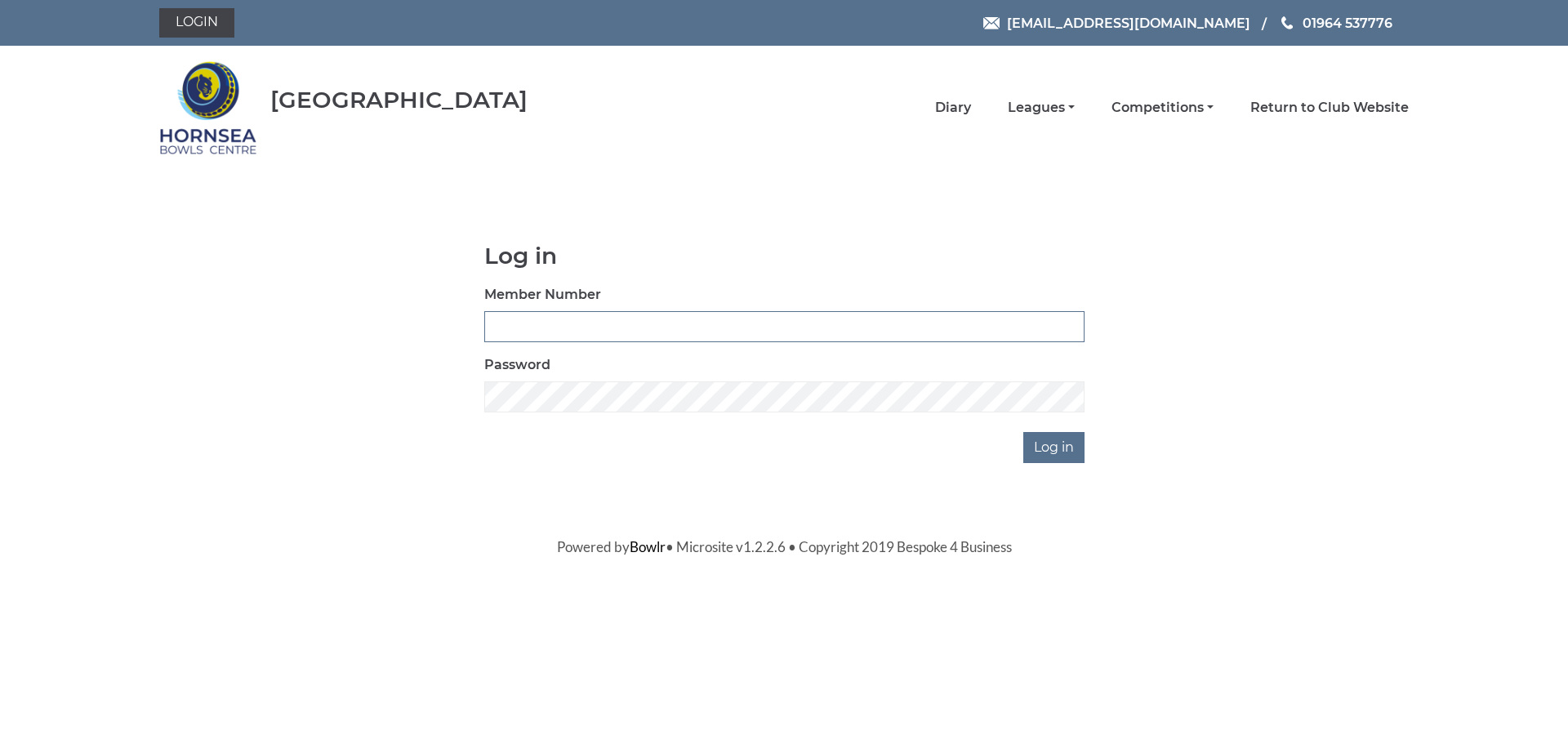
click at [687, 319] on input "Member Number" at bounding box center [784, 326] width 601 height 31
type input "1107"
click at [1023, 432] on input "Log in" at bounding box center [1053, 447] width 61 height 31
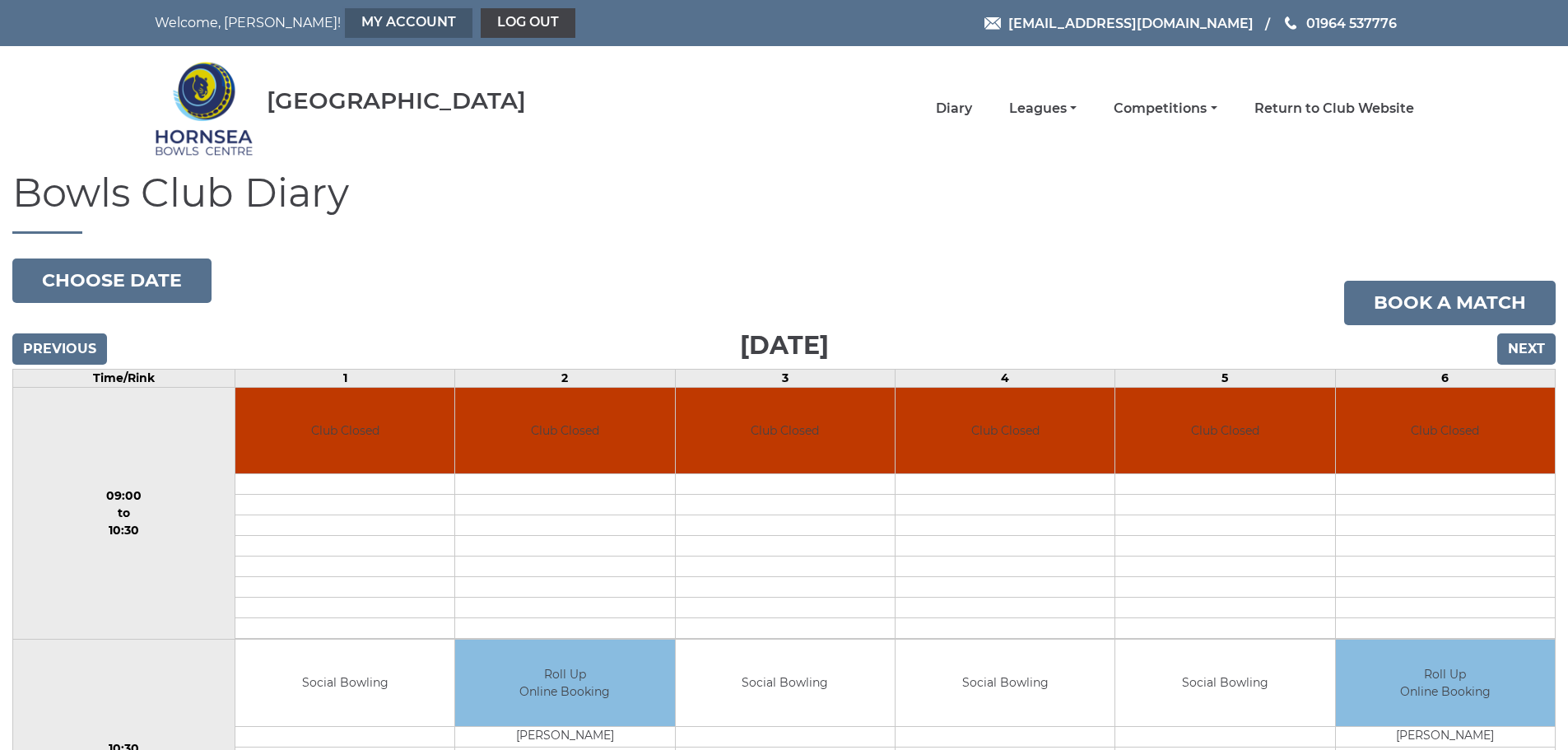
click at [345, 25] on link "My Account" at bounding box center [409, 23] width 127 height 29
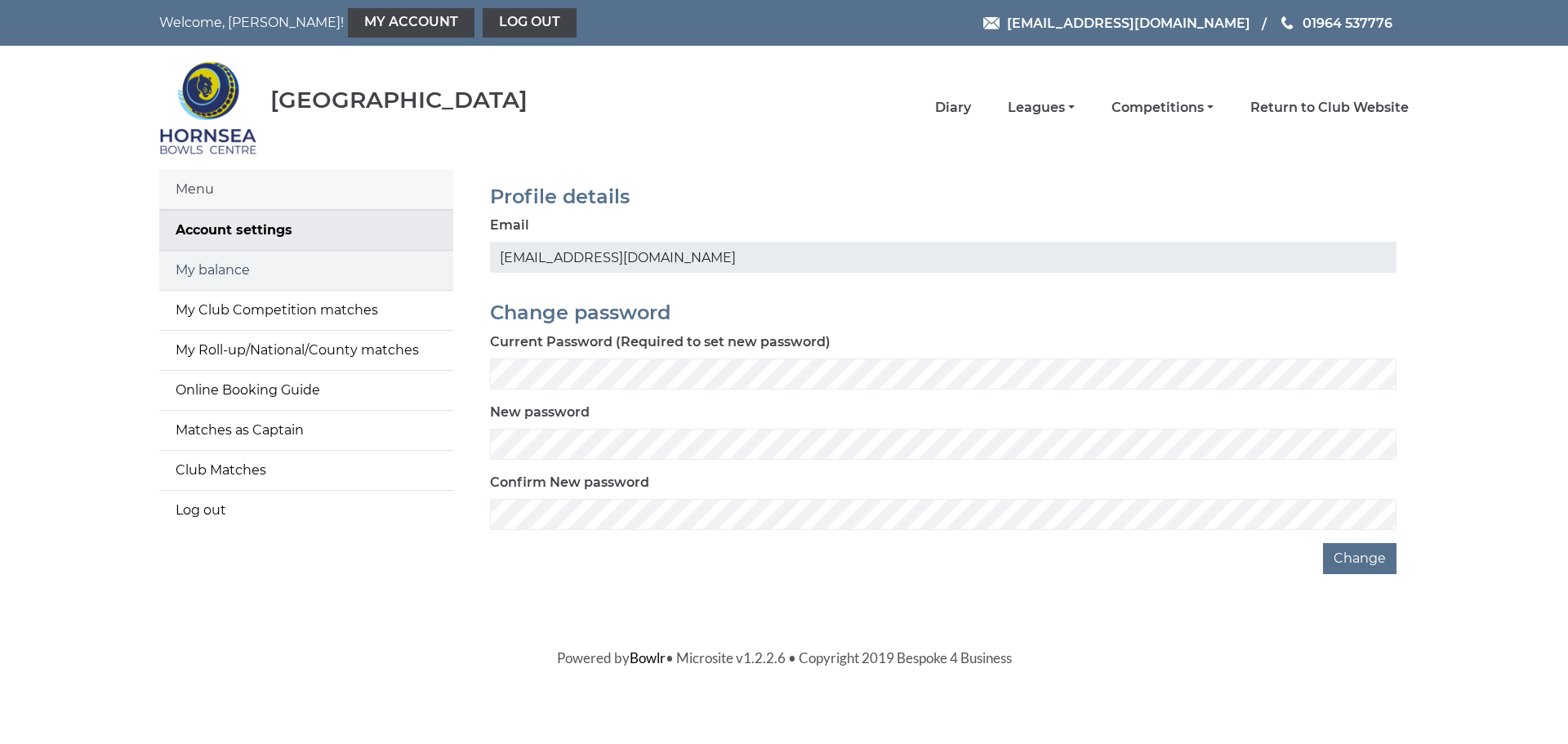
click at [314, 267] on link "My balance" at bounding box center [306, 271] width 294 height 40
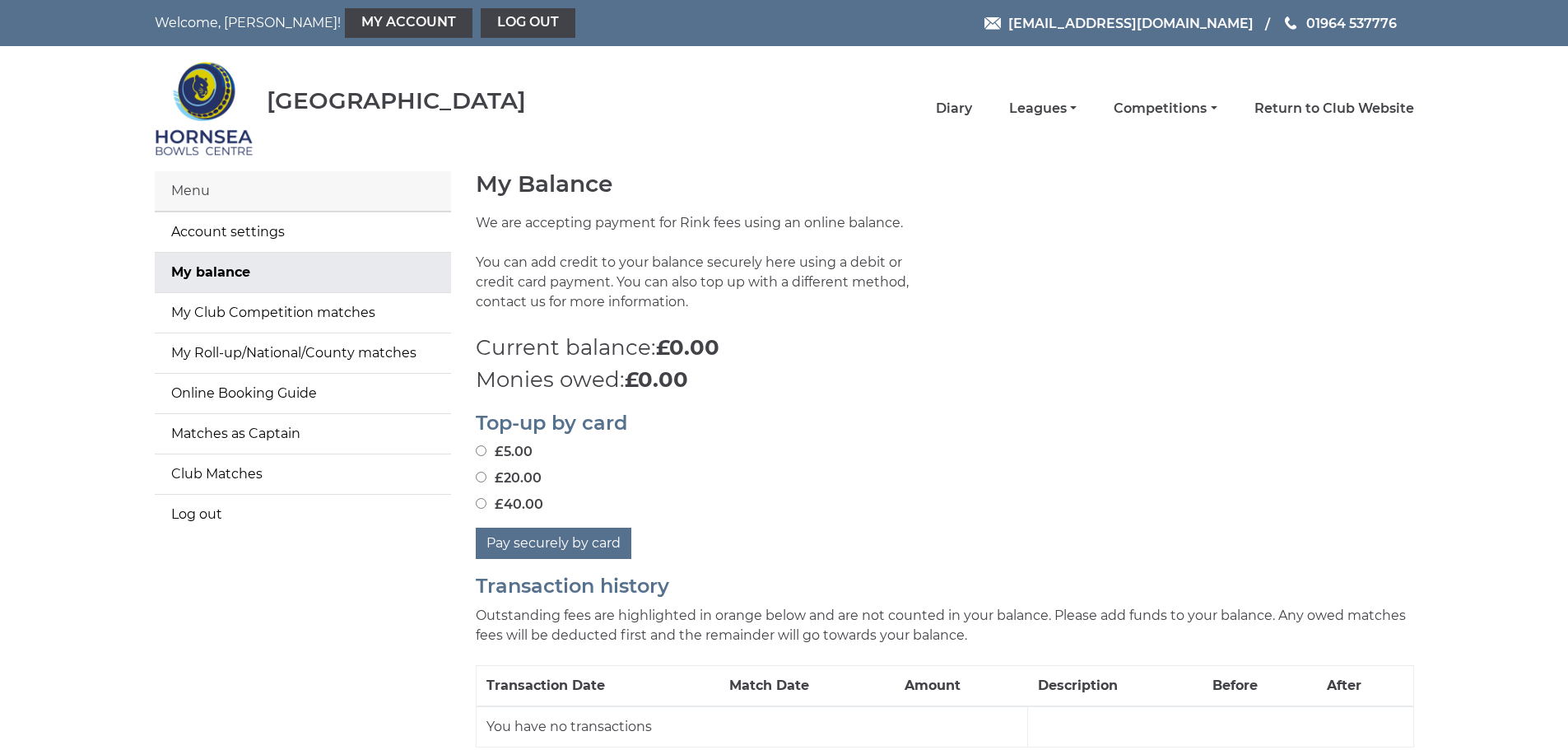
click at [975, 115] on li "Leagues Club leagues - Winter 2025-6 Club leagues - Summer 2025 Club leagues - …" at bounding box center [1024, 108] width 105 height 34
click at [960, 111] on link "Diary" at bounding box center [954, 110] width 36 height 18
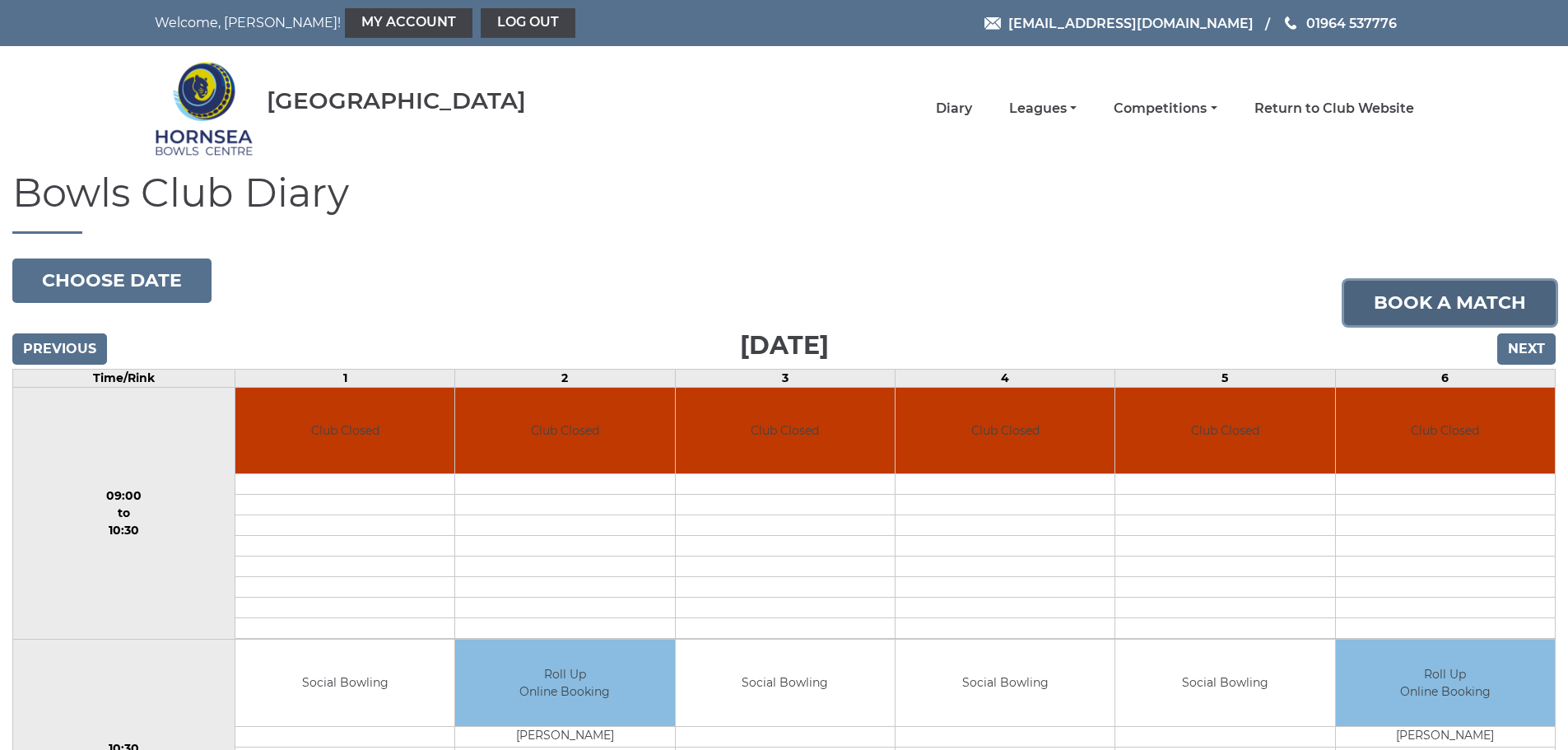
click at [1464, 304] on link "Book a match" at bounding box center [1450, 302] width 212 height 45
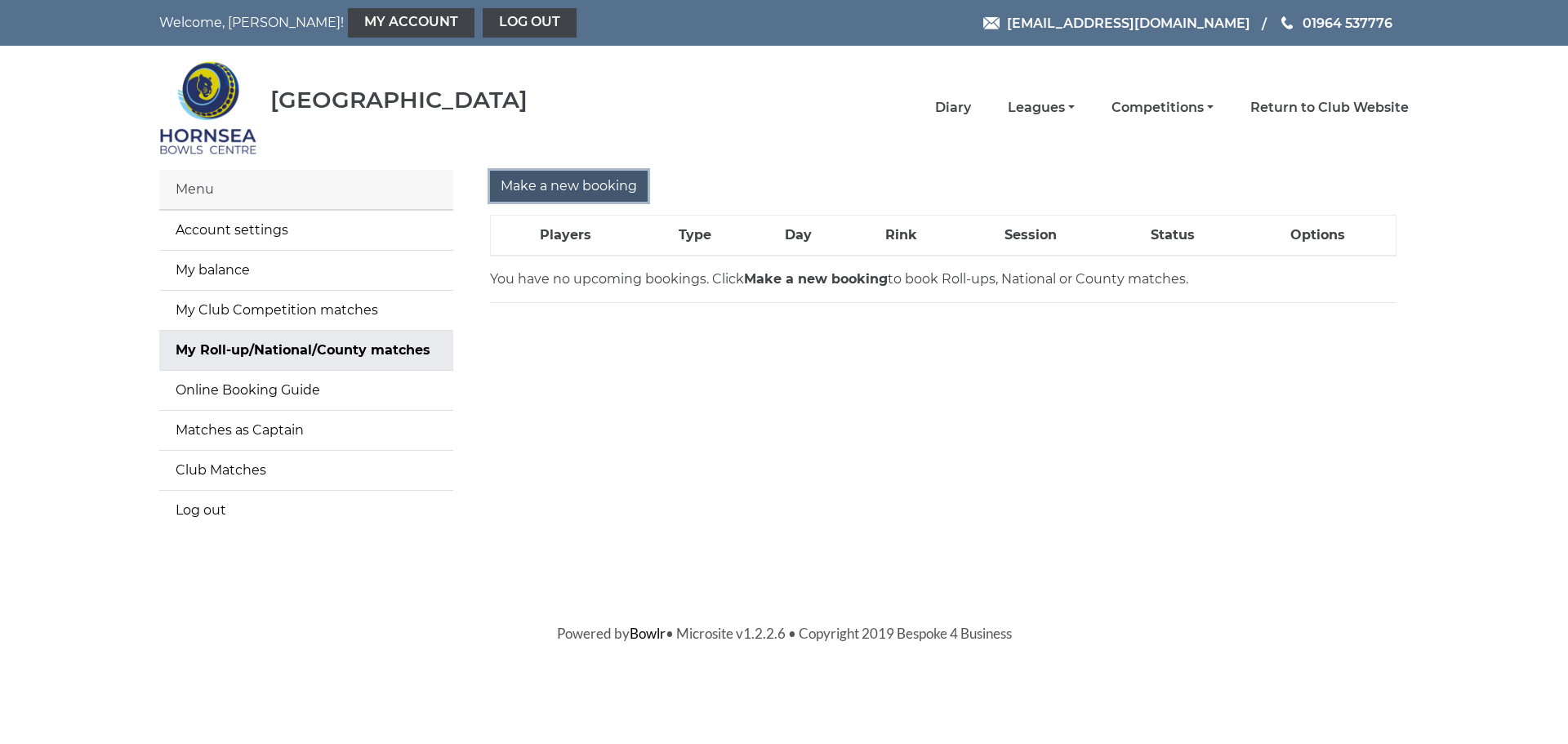
click at [615, 181] on input "Make a new booking" at bounding box center [569, 186] width 157 height 31
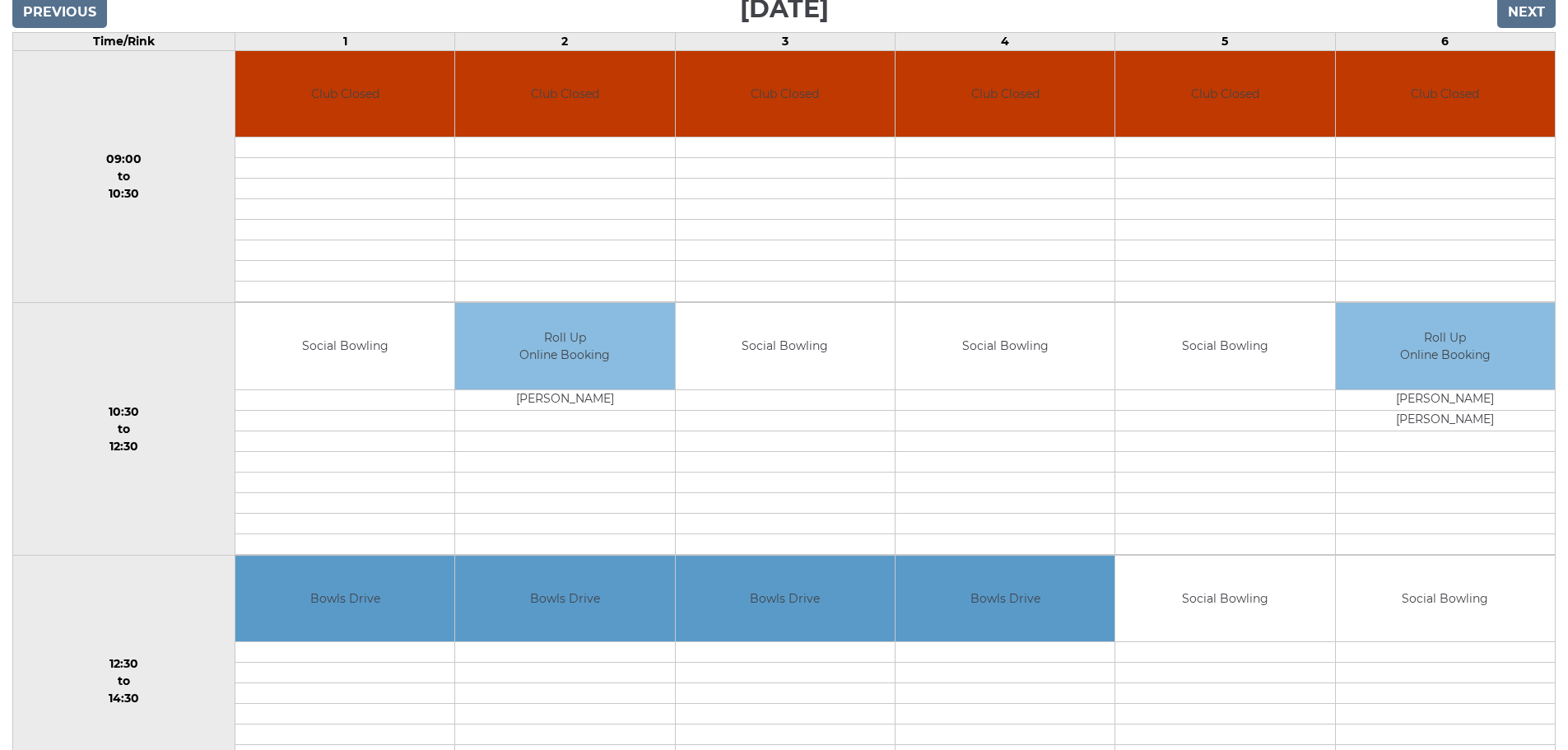
scroll to position [329, 0]
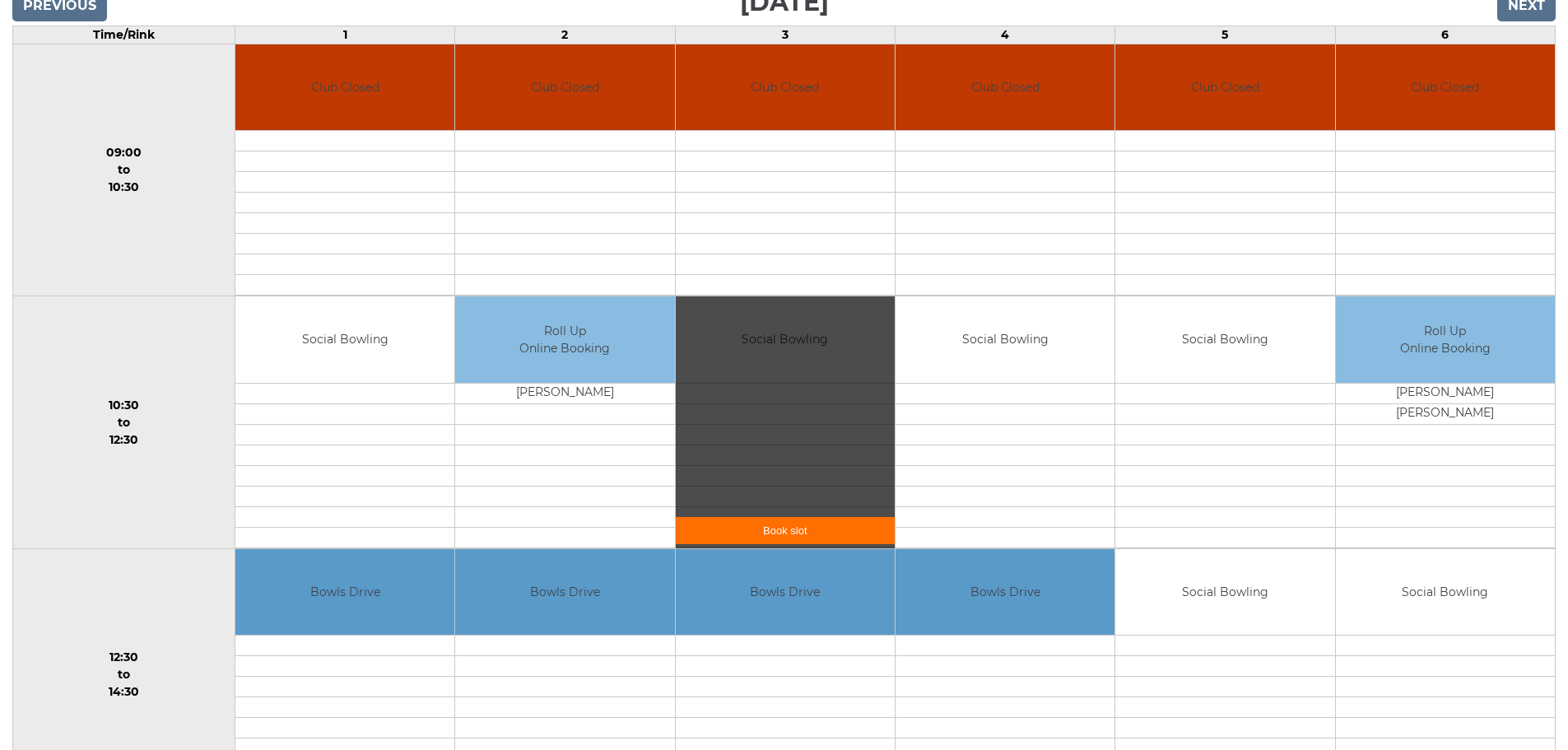
click at [803, 524] on link "Book slot" at bounding box center [785, 530] width 219 height 28
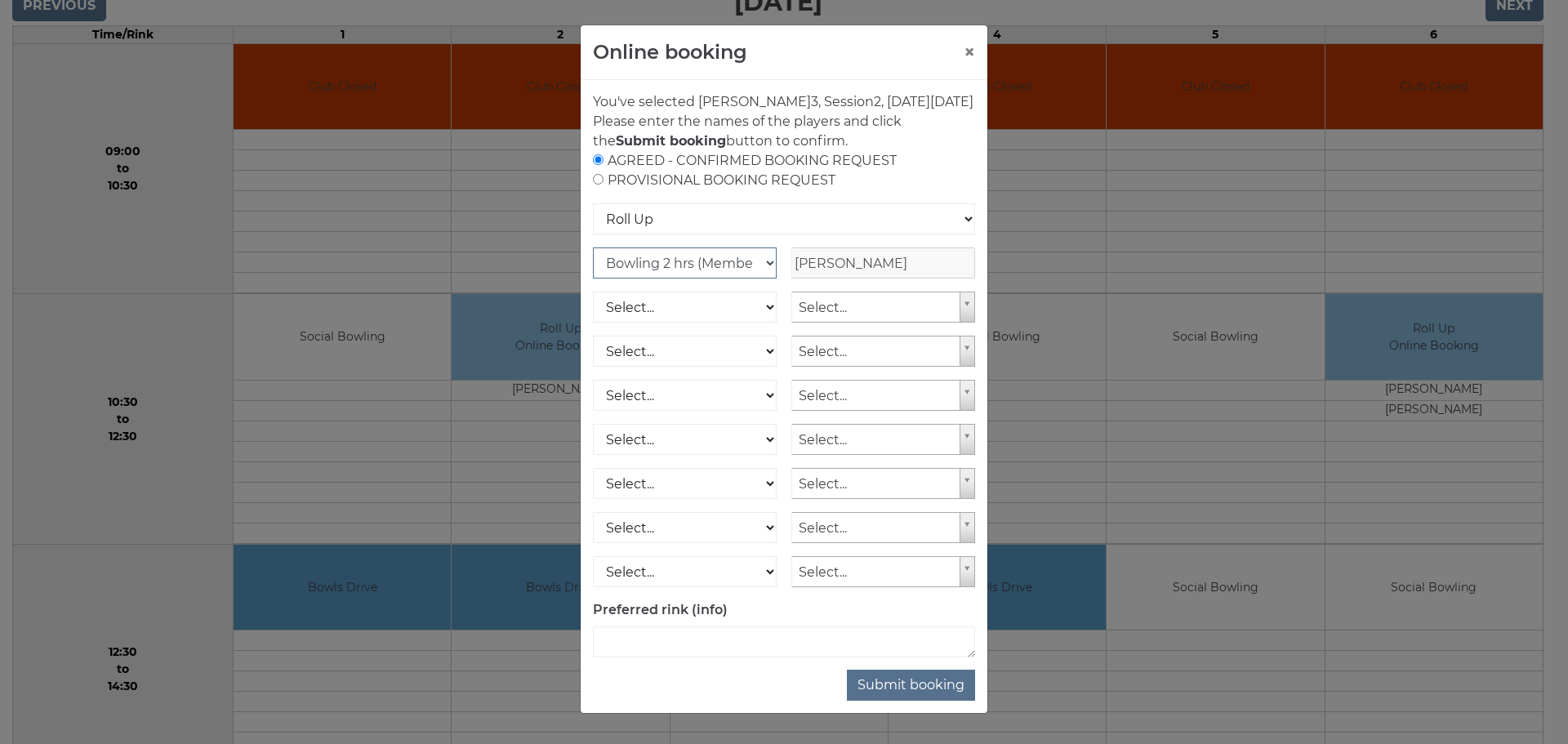
click at [663, 278] on select "Club Competition (Member) National (Member) Bowling 1.5 hrs (Member) Junior (Up…" at bounding box center [685, 262] width 184 height 31
click at [784, 687] on div "You've selected Rink 3 , Session 2 , on Wednesday 3rd of September 2025 Please …" at bounding box center [784, 396] width 406 height 633
click at [702, 322] on select "Select... Club Competition (Member) Club Competition (Visitor) National (Member…" at bounding box center [685, 306] width 184 height 31
select select "1_54"
click at [593, 311] on select "Select... Club Competition (Member) Club Competition (Visitor) National (Member…" at bounding box center [685, 306] width 184 height 31
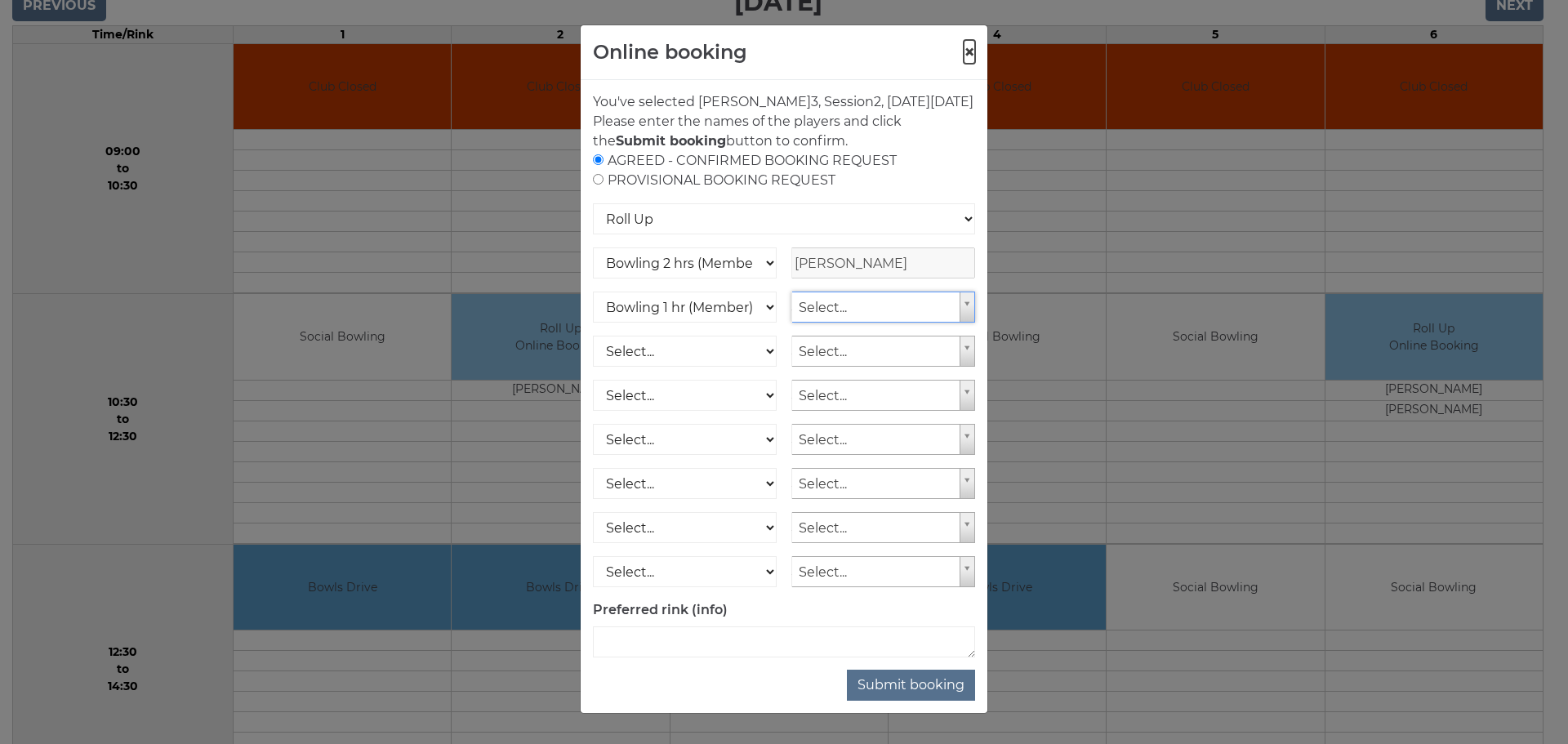
click at [964, 49] on button "×" at bounding box center [969, 52] width 11 height 20
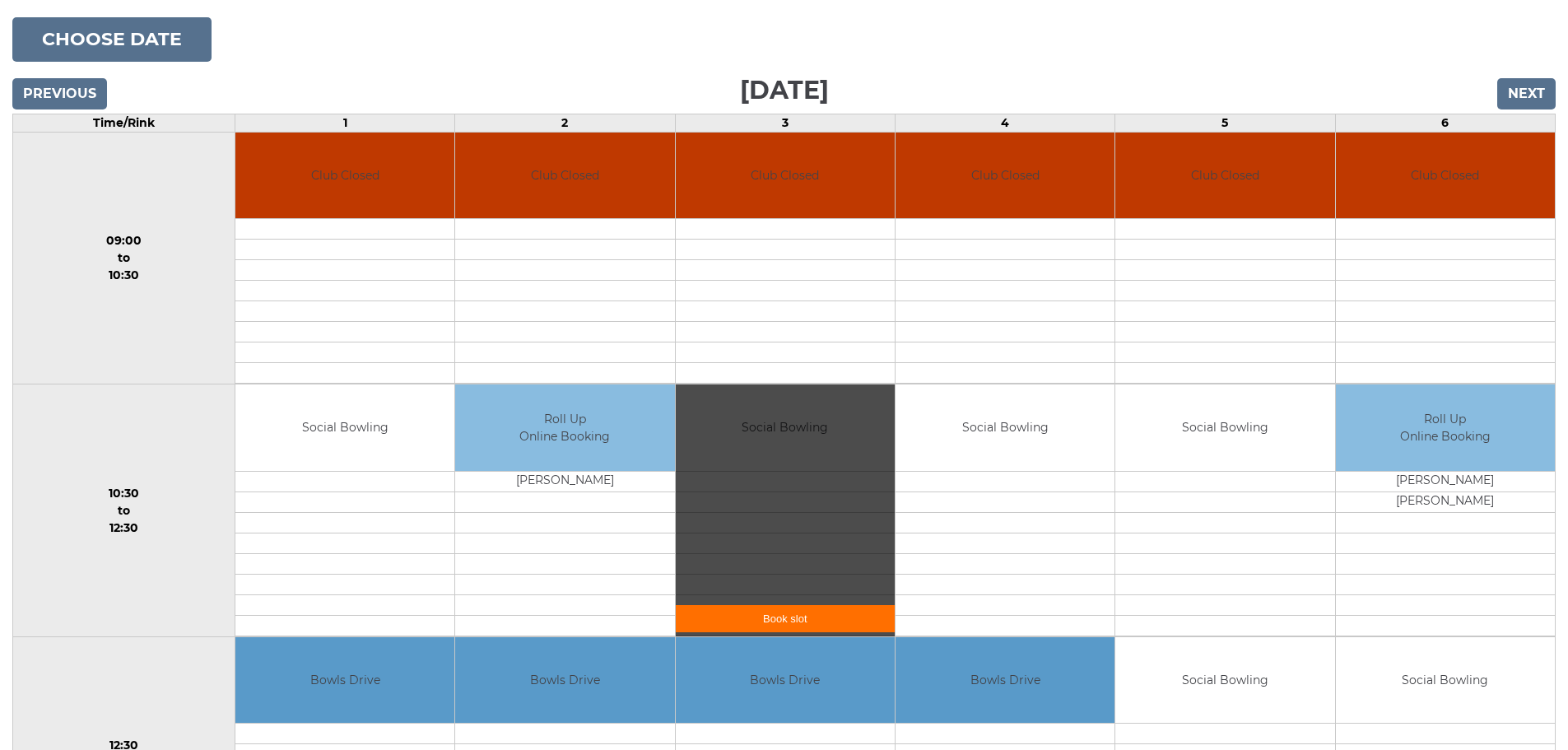
scroll to position [83, 0]
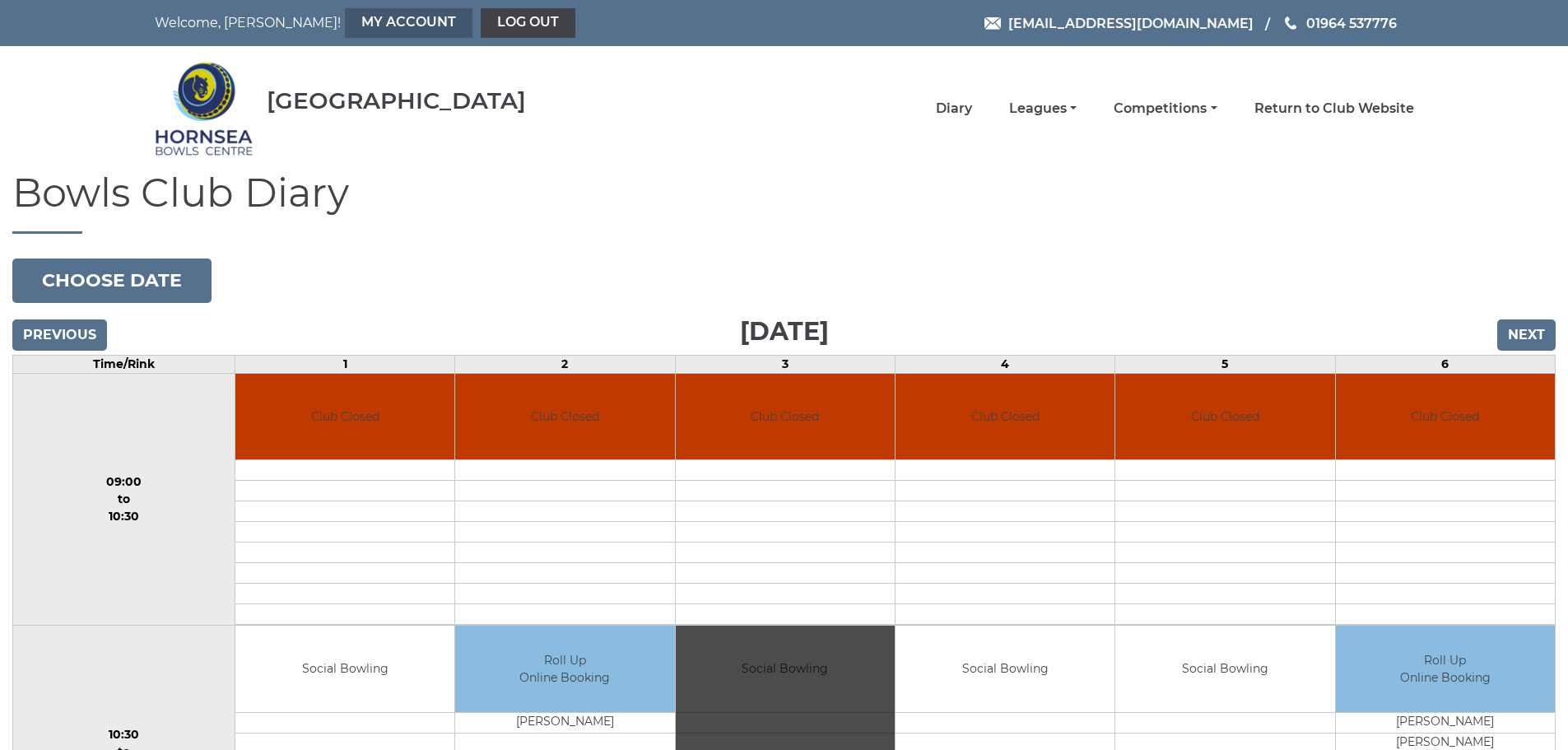
click at [382, 30] on link "My Account" at bounding box center [409, 23] width 127 height 29
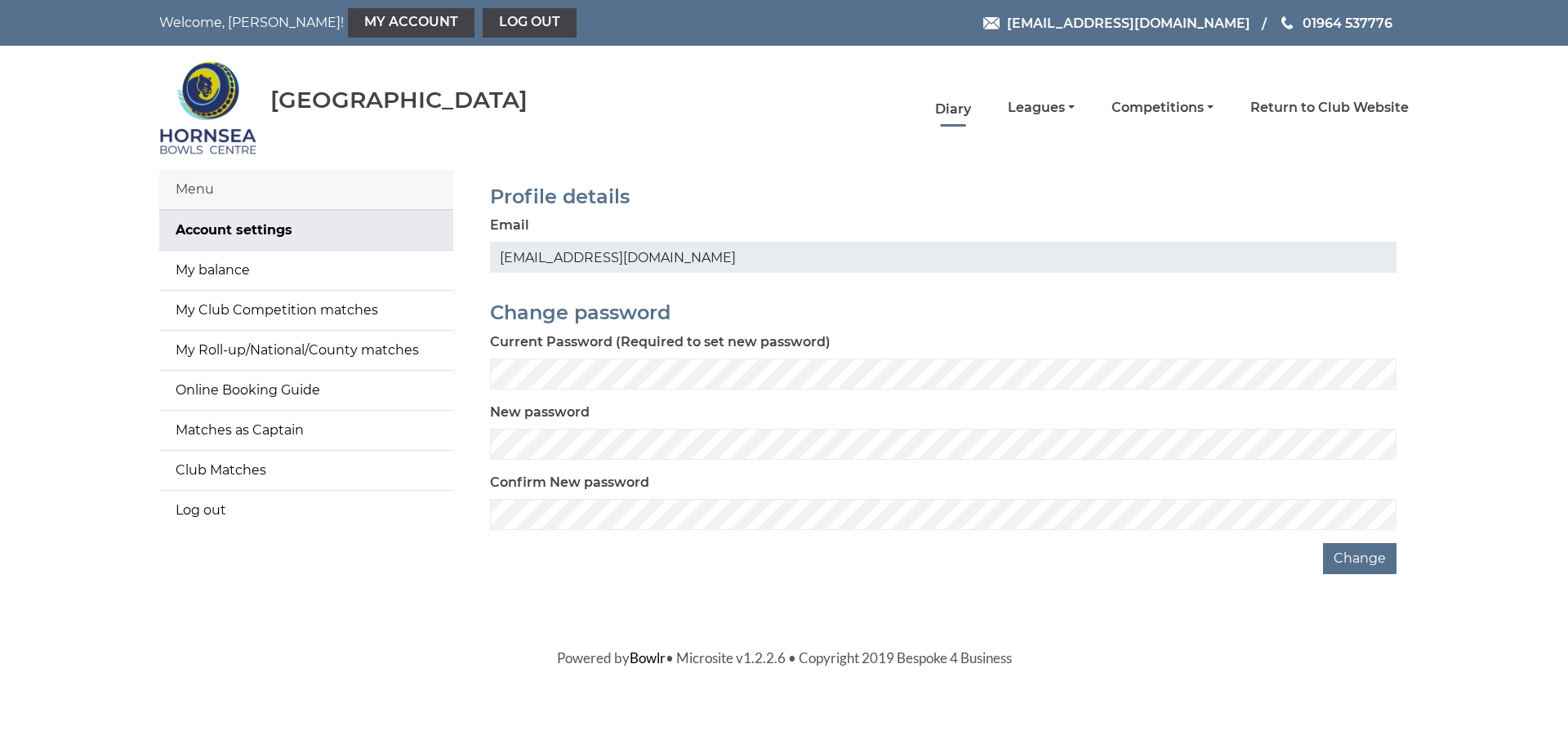
click at [963, 113] on link "Diary" at bounding box center [953, 109] width 36 height 18
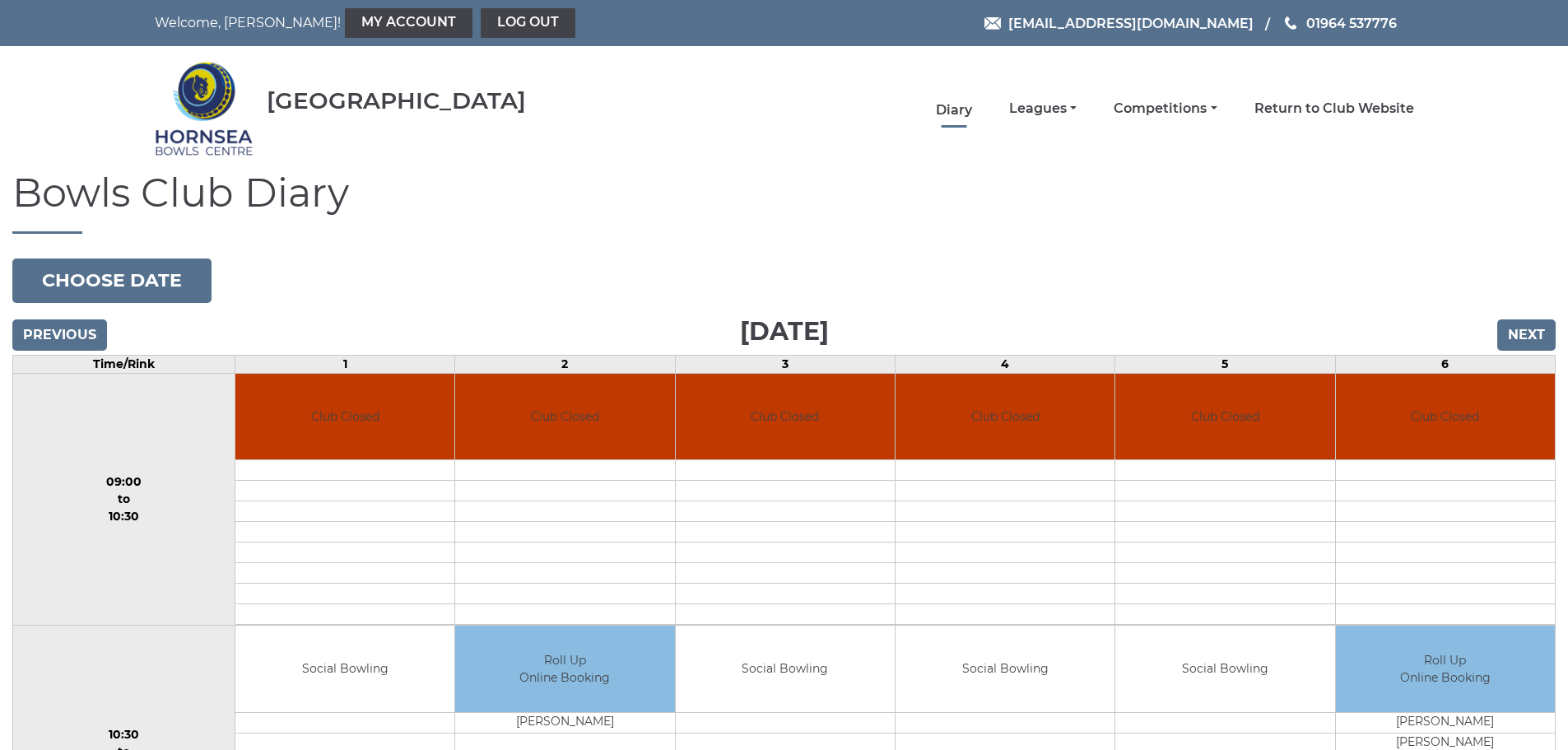
click at [943, 106] on link "Diary" at bounding box center [954, 110] width 36 height 18
click at [136, 261] on button "Choose date" at bounding box center [112, 280] width 200 height 45
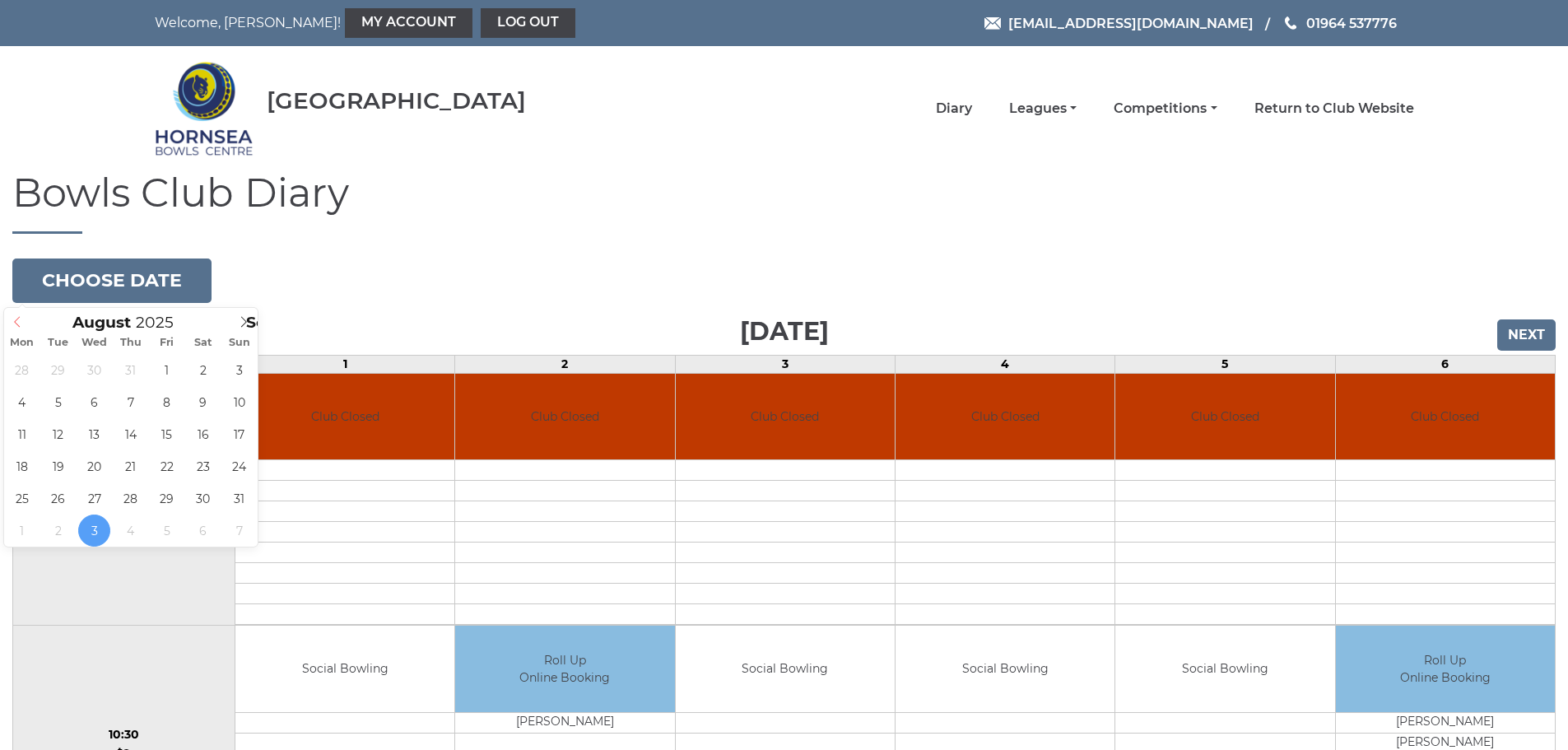
click at [22, 324] on icon at bounding box center [17, 322] width 11 height 11
type input "2025-08-30"
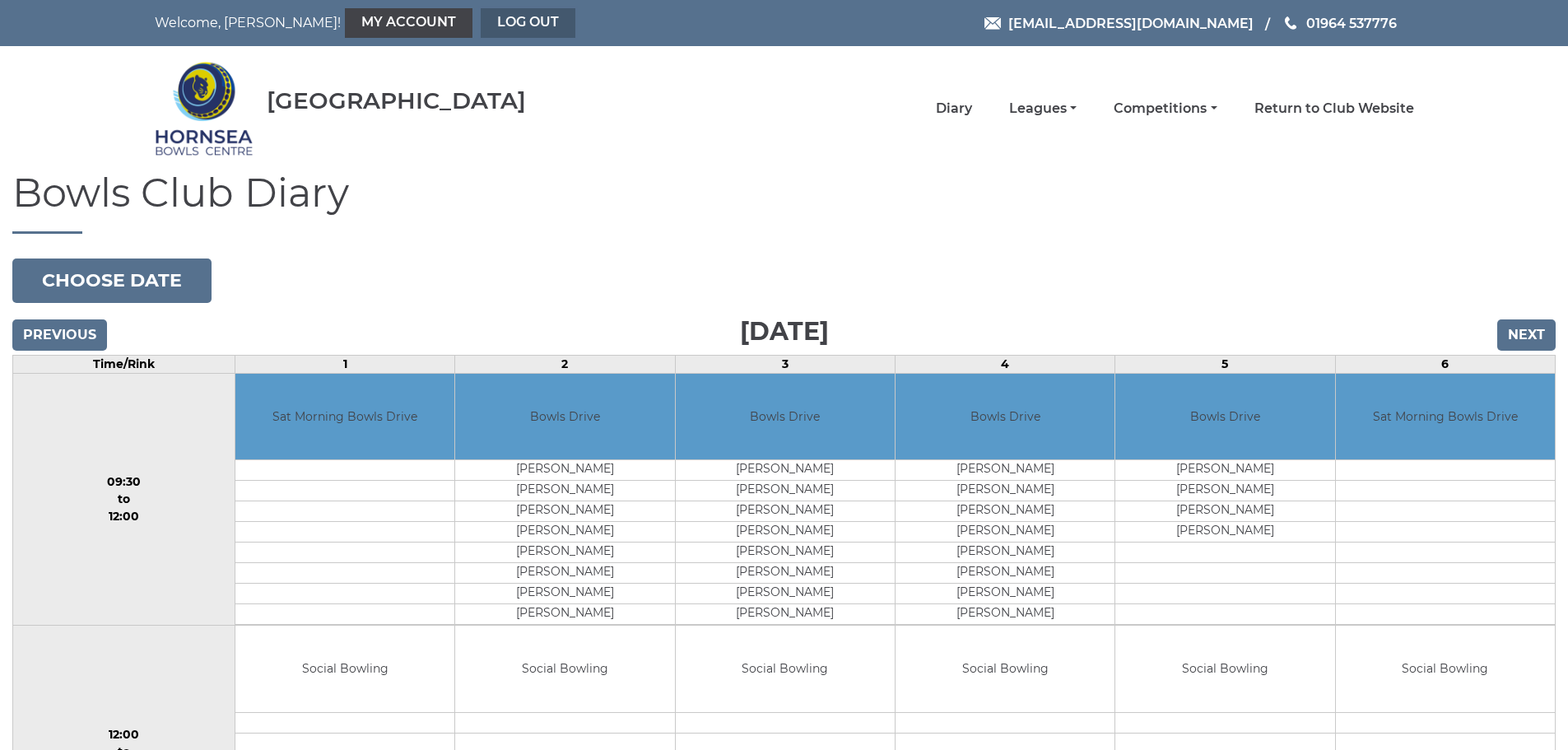
click at [481, 15] on link "Log out" at bounding box center [528, 23] width 95 height 29
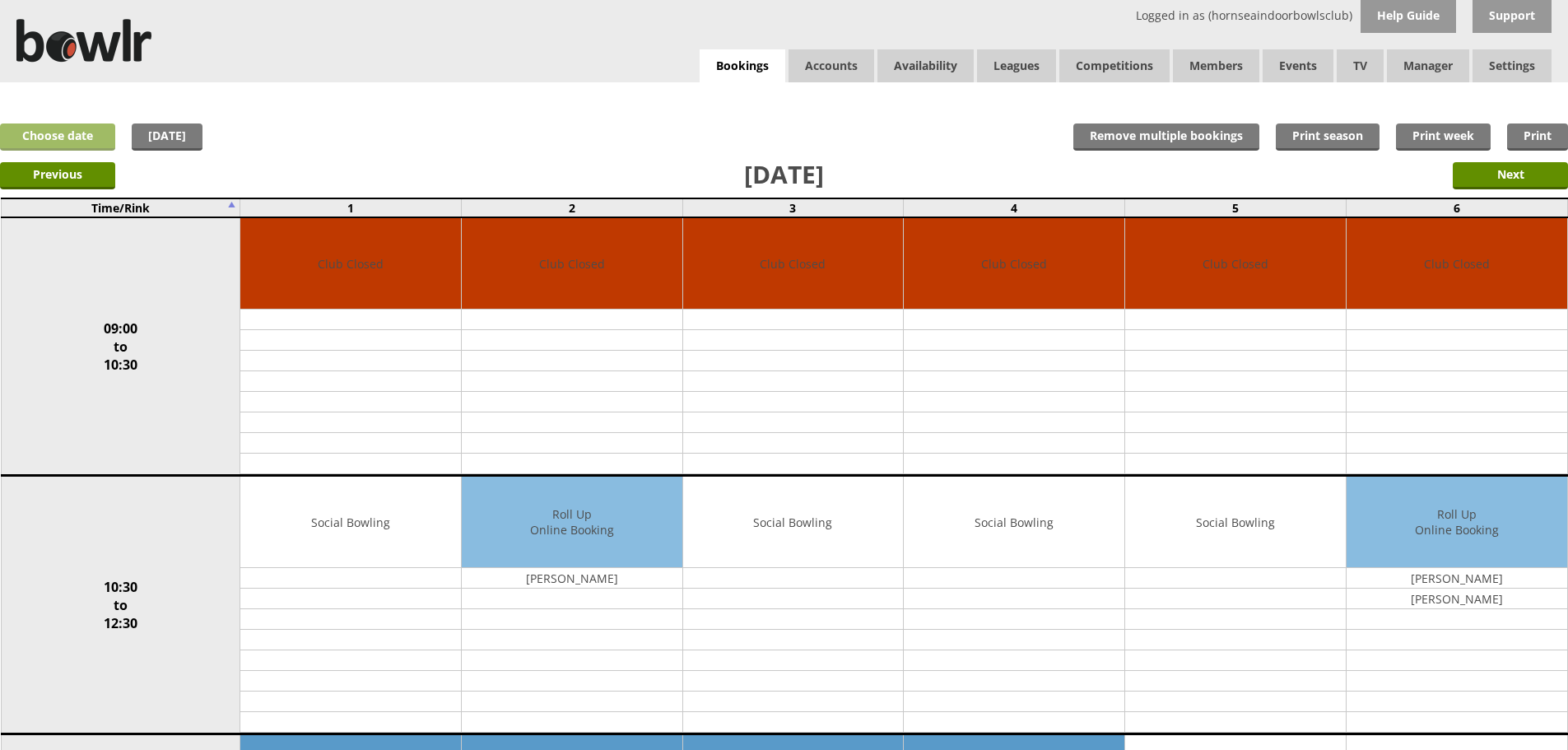
click at [108, 137] on link "Choose date" at bounding box center [57, 137] width 115 height 28
